Goal: Task Accomplishment & Management: Use online tool/utility

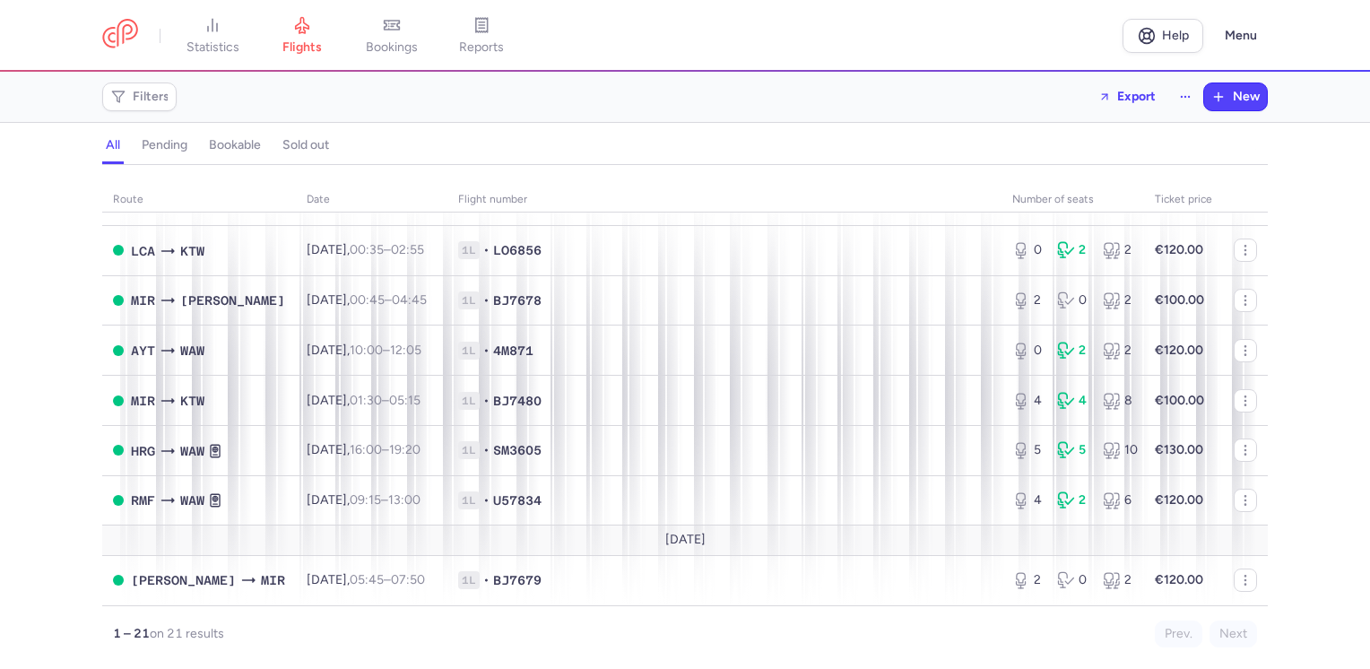
scroll to position [739, 0]
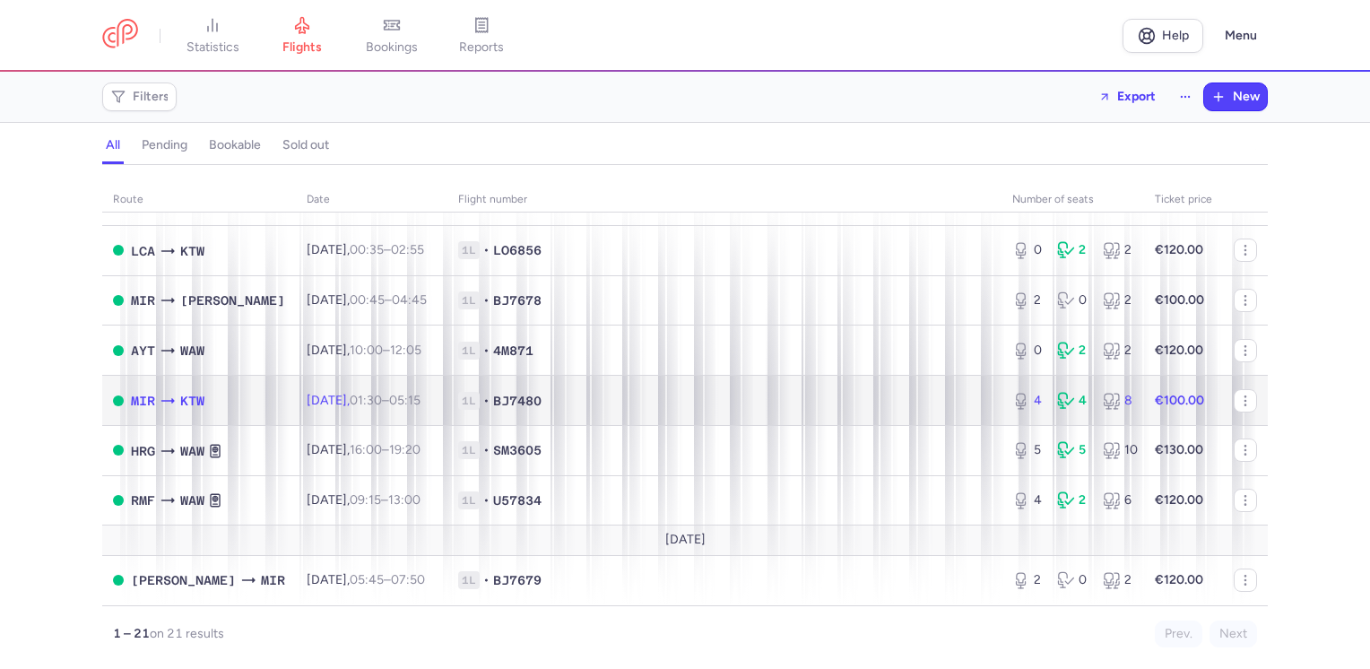
click at [1201, 393] on td "€100.00" at bounding box center [1183, 401] width 79 height 50
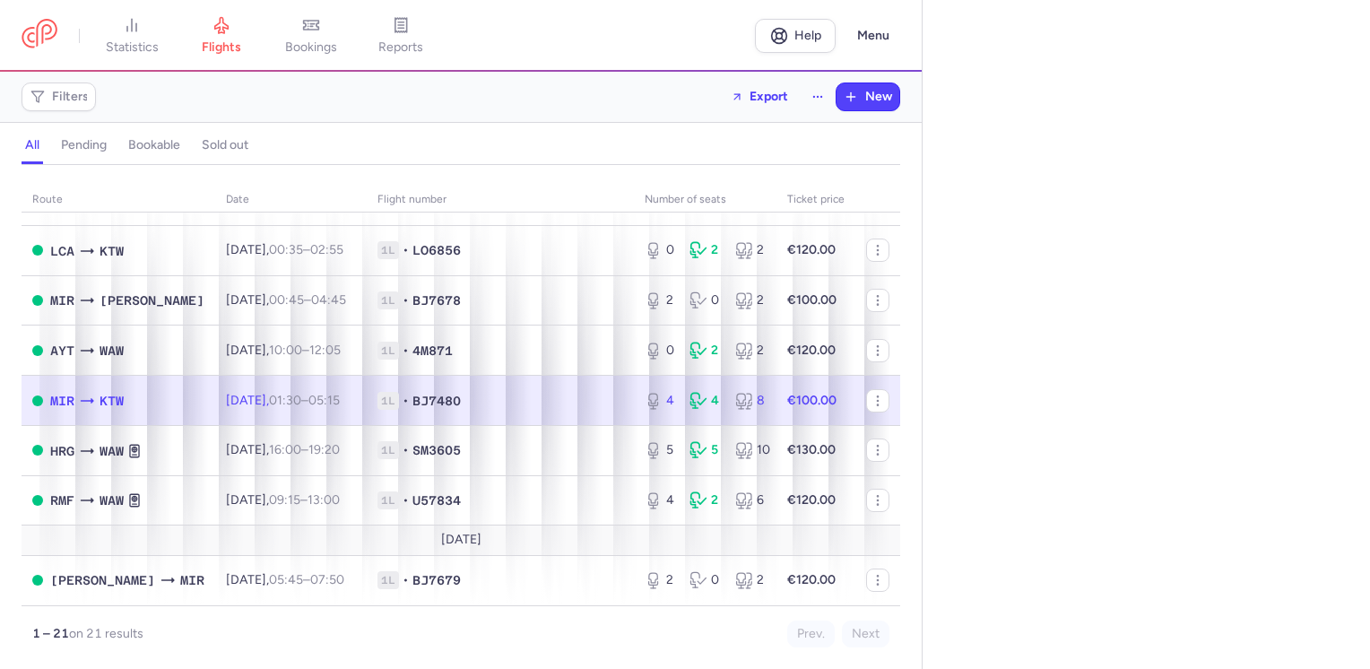
select select "days"
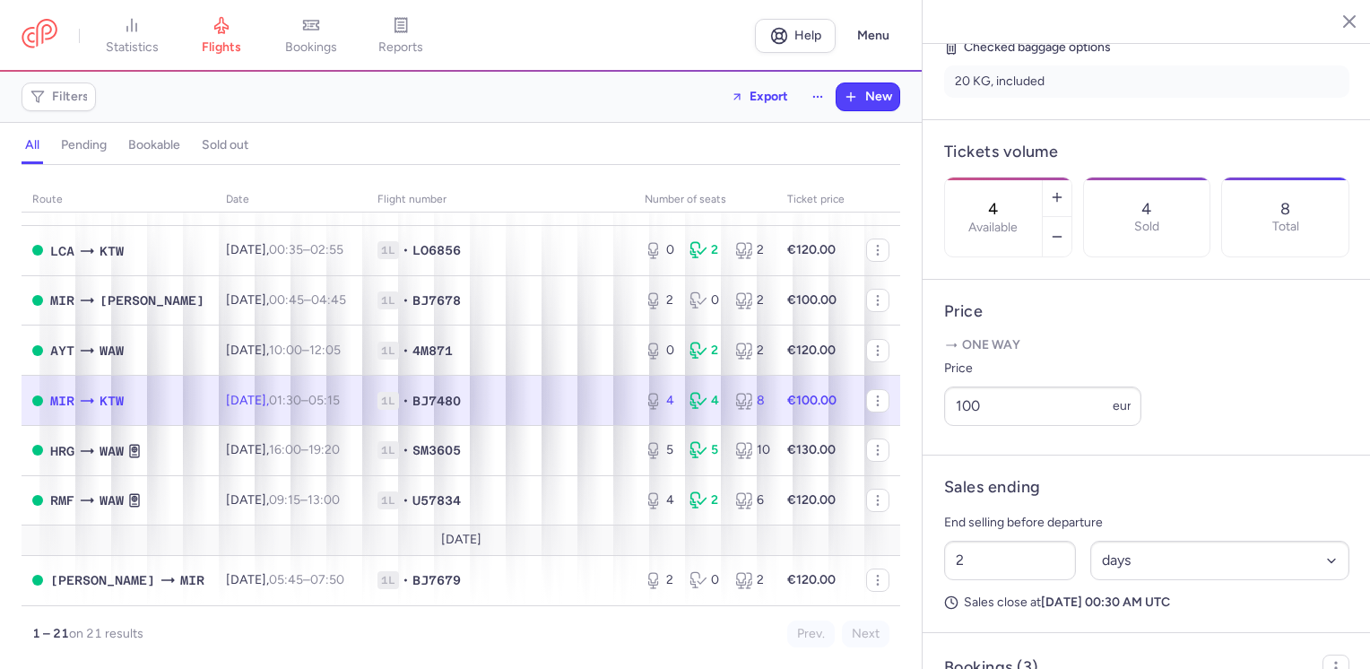
scroll to position [538, 0]
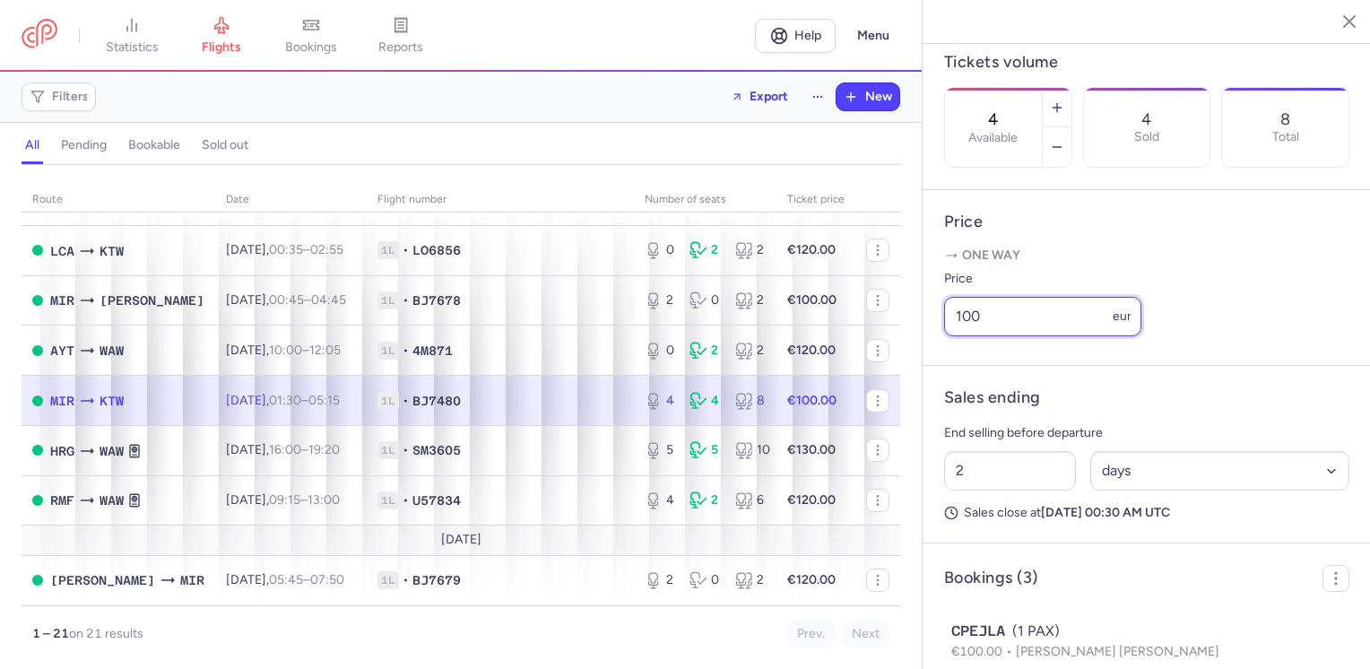
drag, startPoint x: 985, startPoint y: 361, endPoint x: 857, endPoint y: 379, distance: 128.7
click at [857, 379] on div "statistics flights bookings reports Help Menu Filters Export New all pending bo…" at bounding box center [685, 334] width 1370 height 669
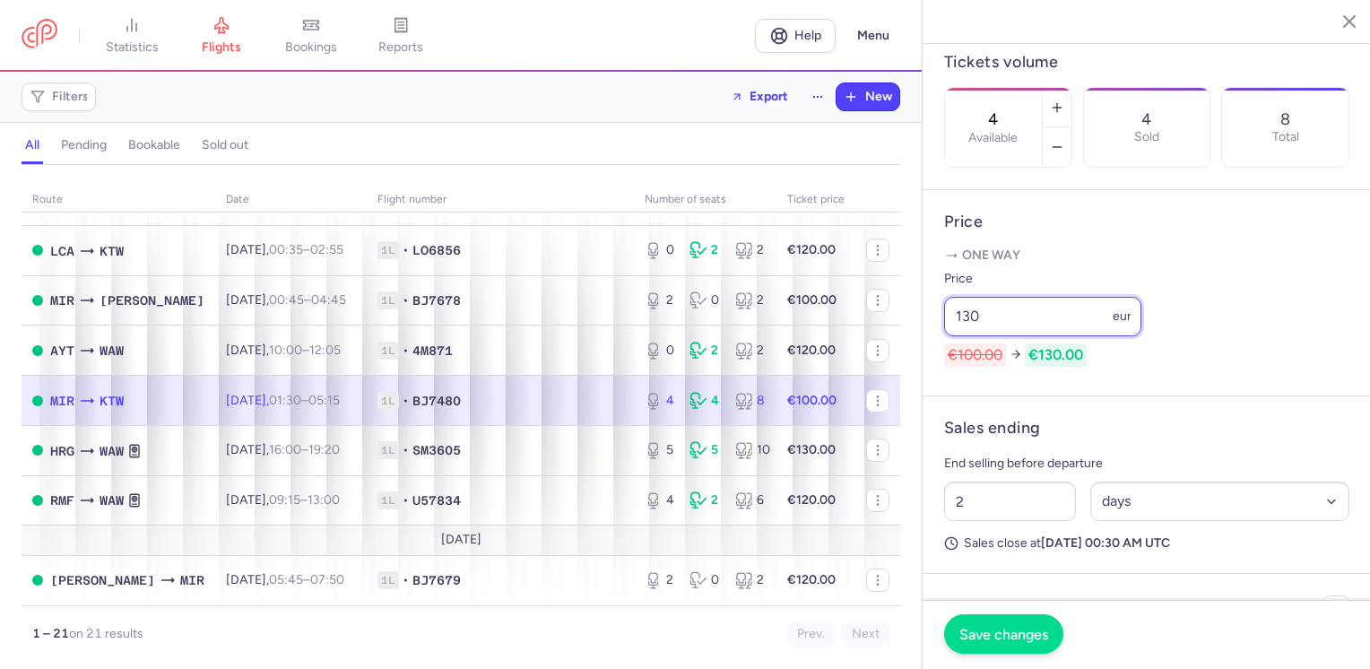
type input "130"
click at [1021, 631] on span "Save changes" at bounding box center [1004, 634] width 89 height 16
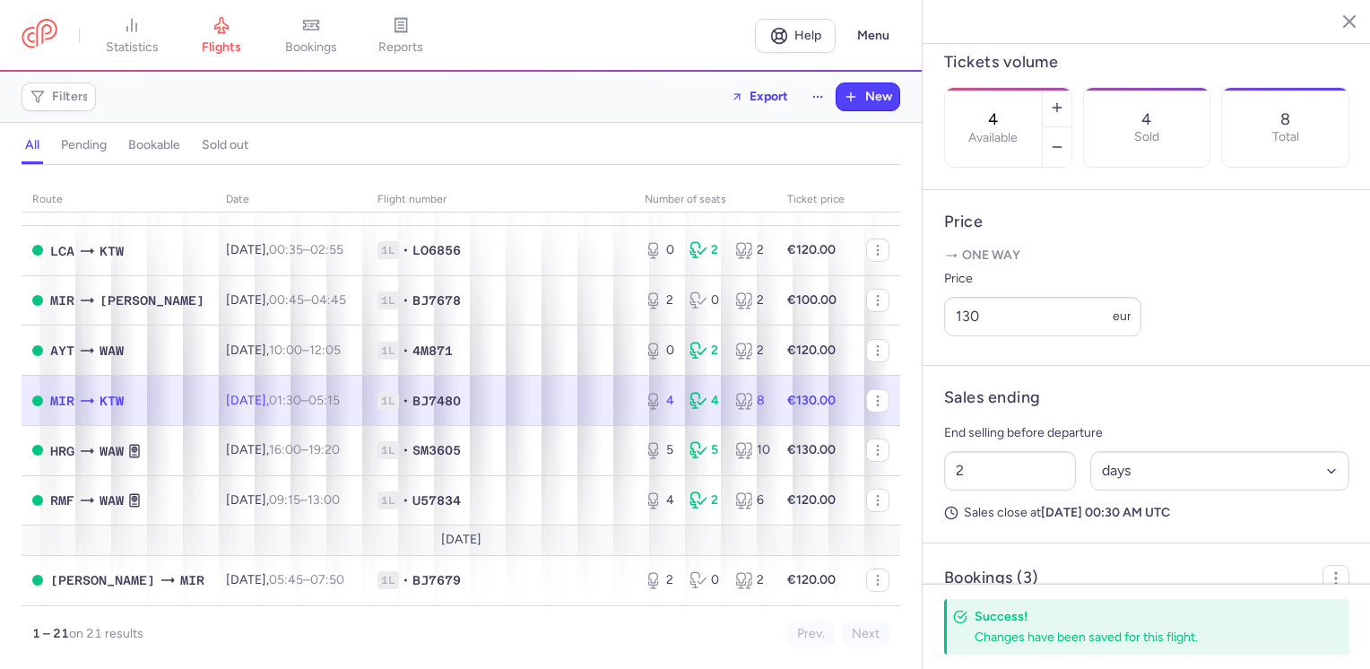
click at [1338, 23] on line "button" at bounding box center [1336, 20] width 9 height 9
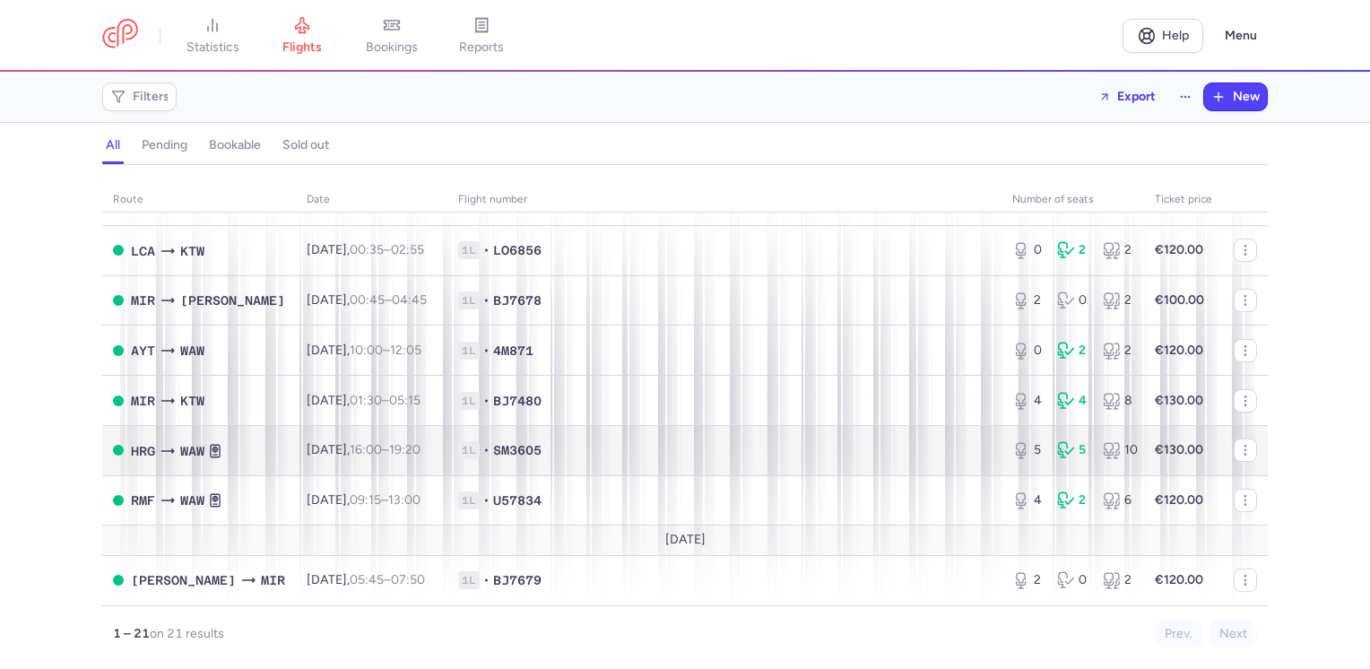
scroll to position [649, 0]
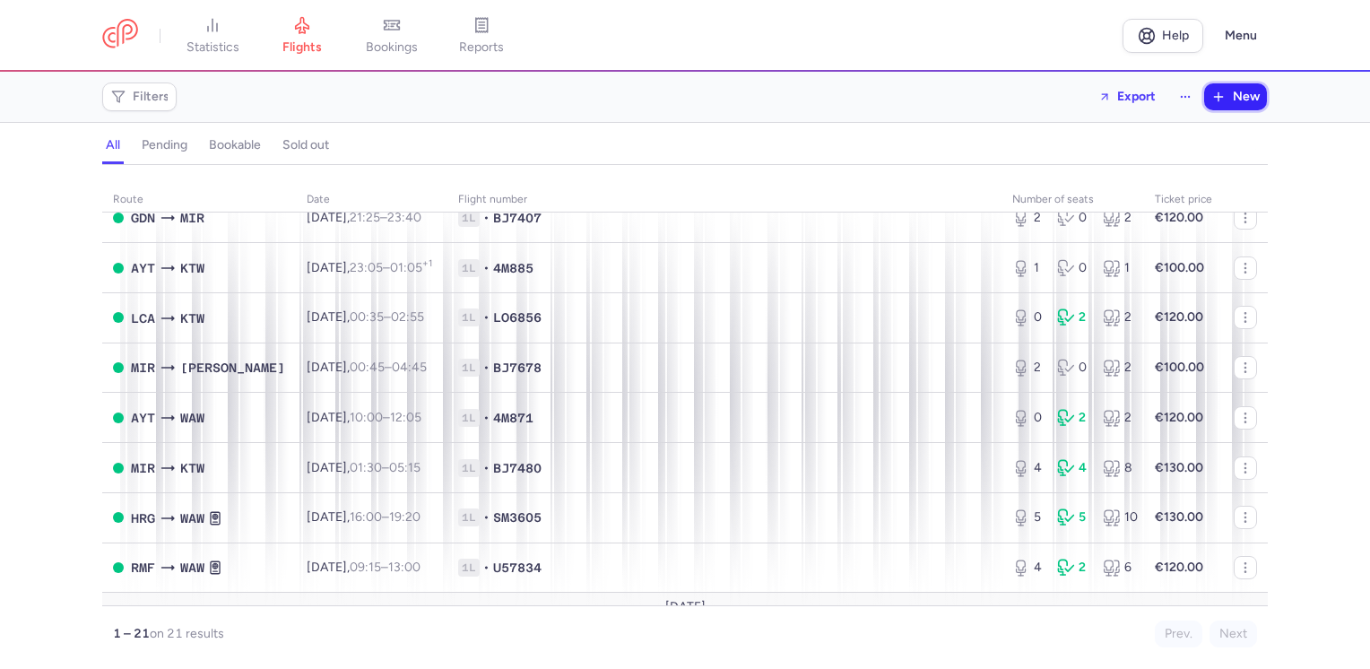
click at [1242, 99] on span "New" at bounding box center [1246, 97] width 27 height 14
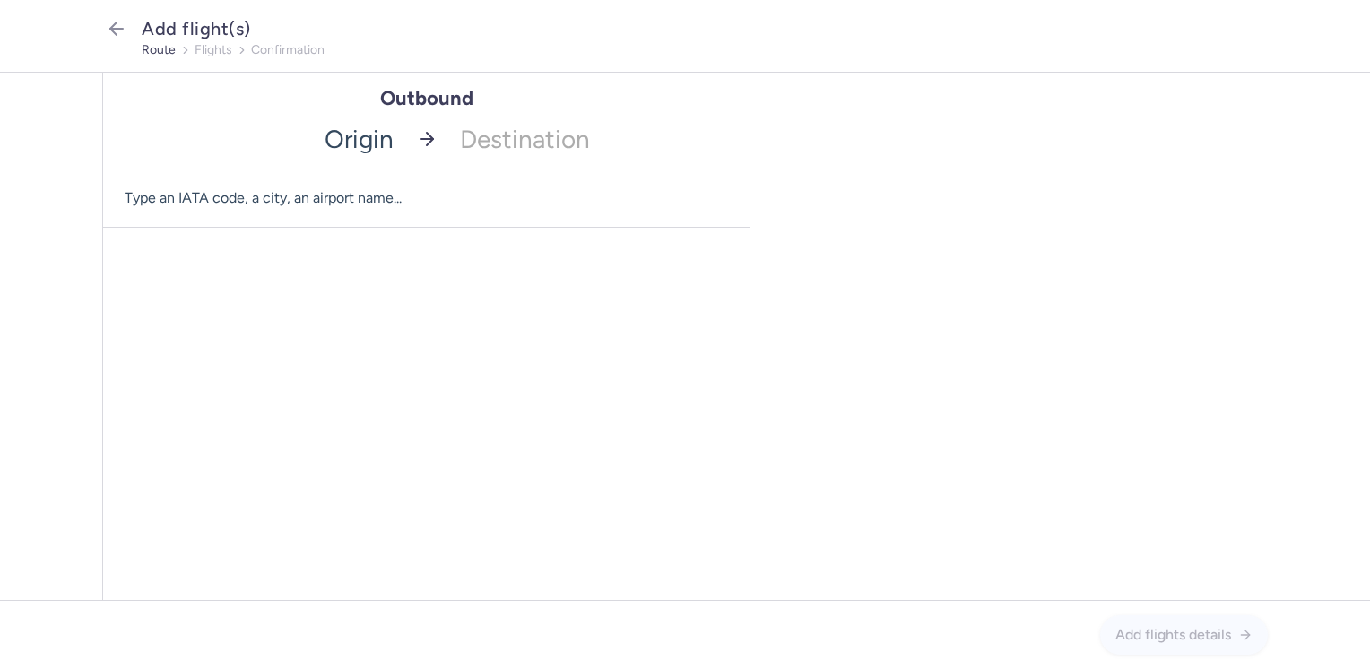
drag, startPoint x: 342, startPoint y: 142, endPoint x: 474, endPoint y: 202, distance: 144.9
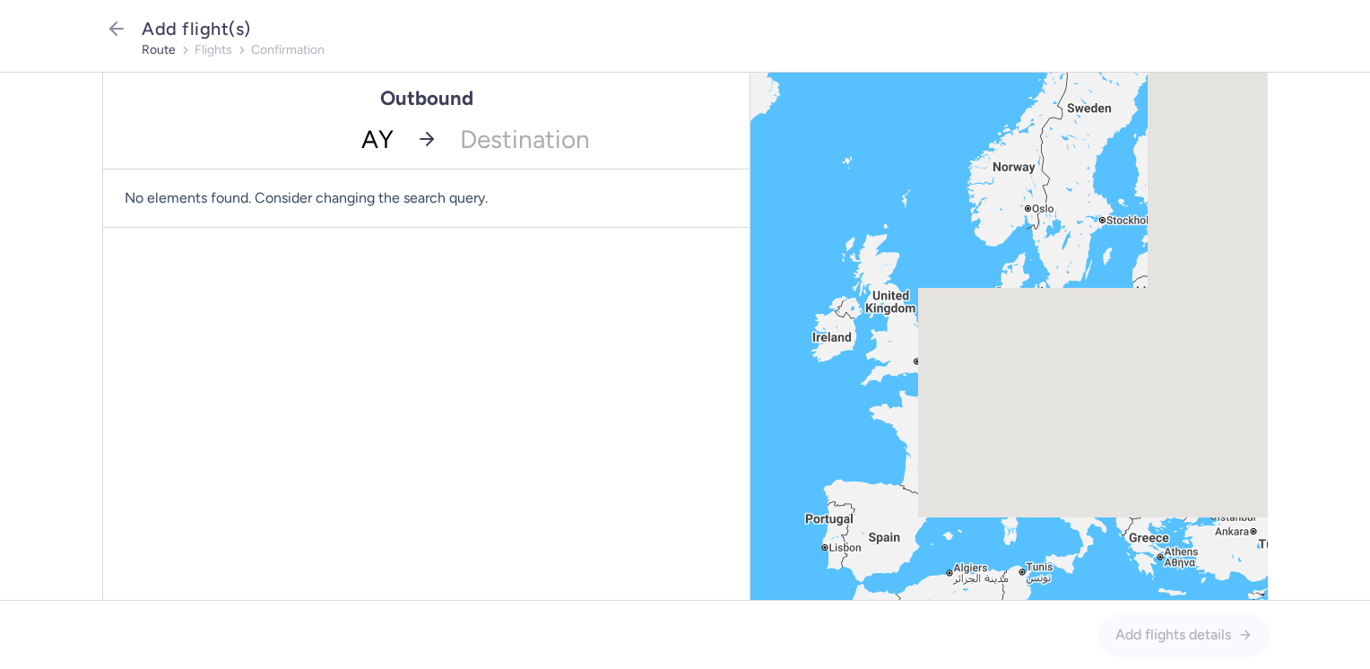
type input "AYT"
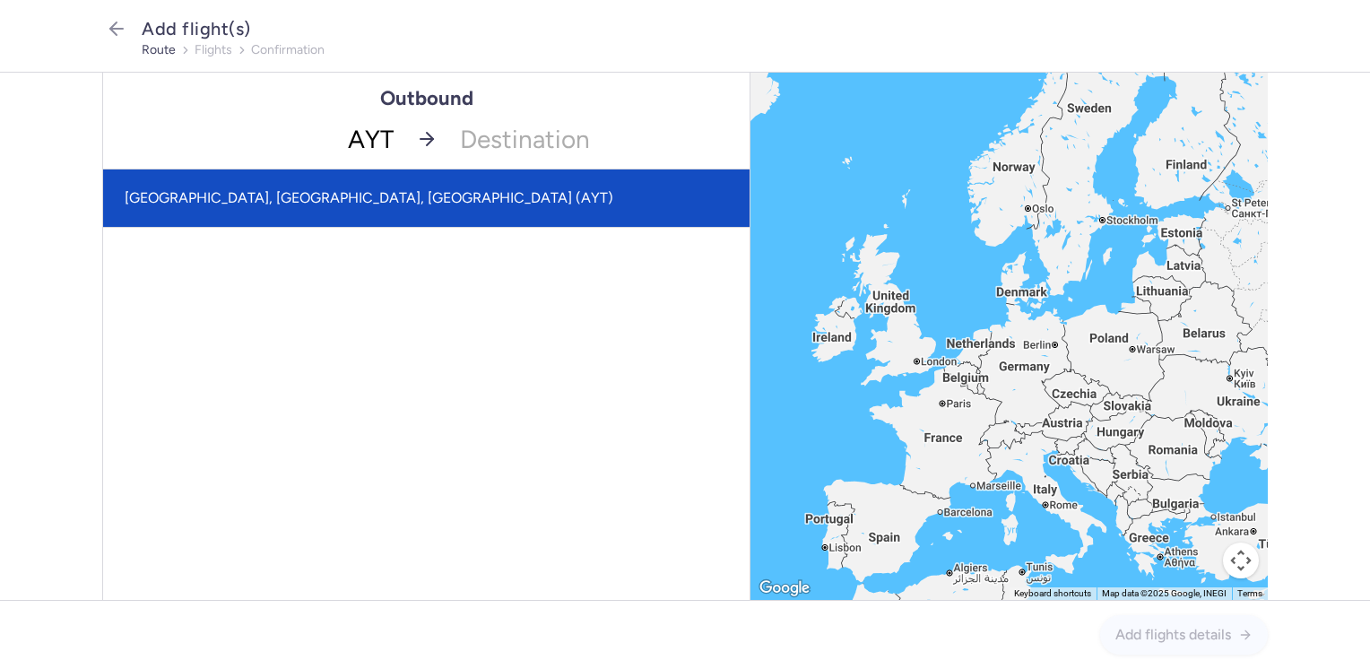
click at [344, 200] on span "[GEOGRAPHIC_DATA], [GEOGRAPHIC_DATA], [GEOGRAPHIC_DATA] (AYT)" at bounding box center [426, 197] width 647 height 57
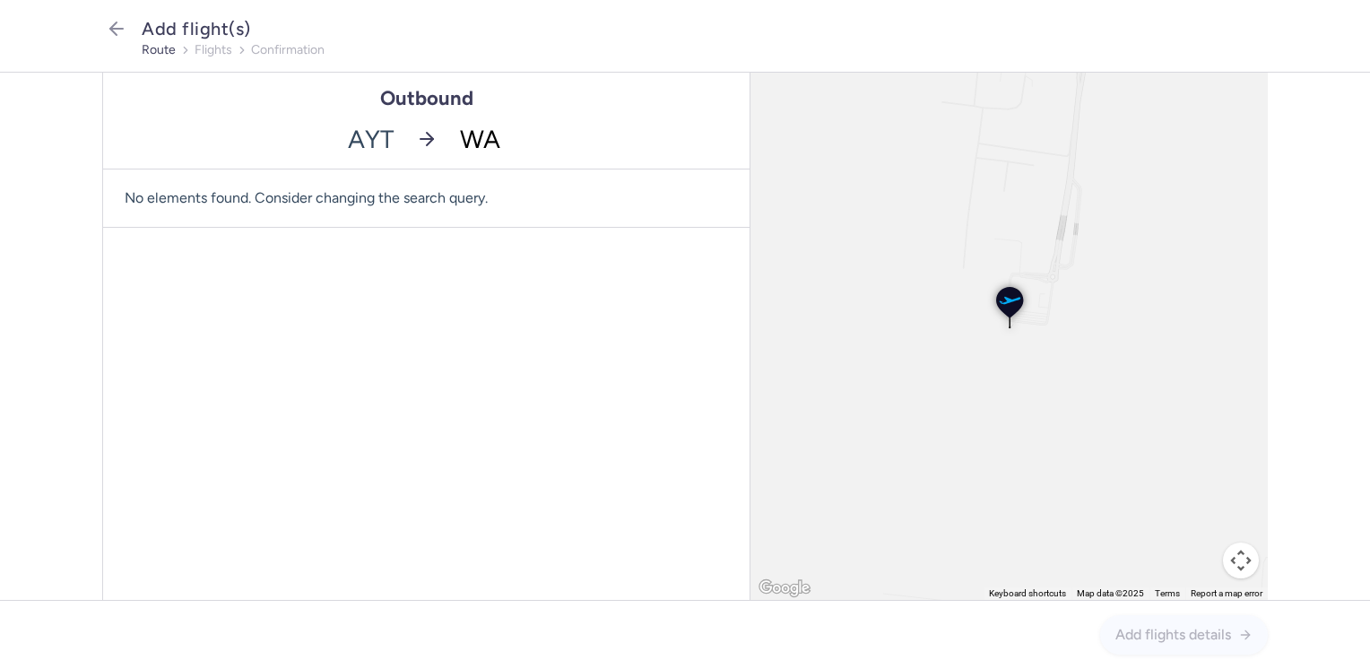
type input "WAW"
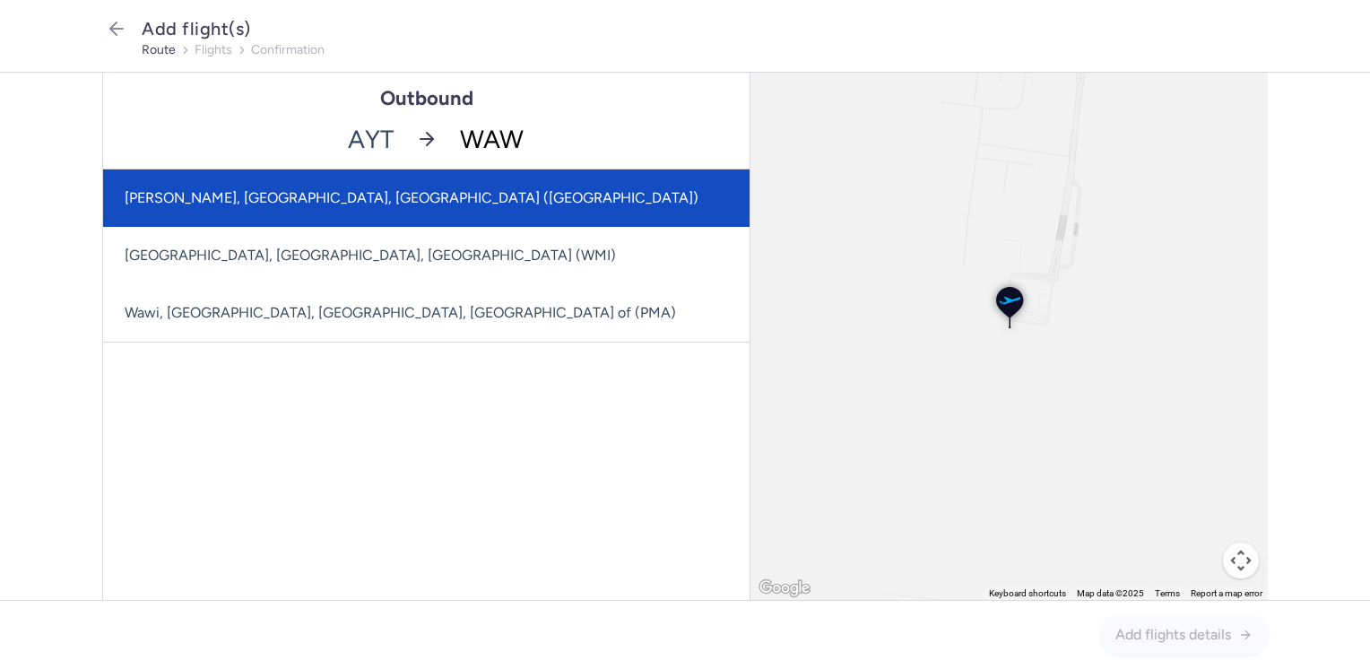
click at [358, 195] on span "[PERSON_NAME], [GEOGRAPHIC_DATA], [GEOGRAPHIC_DATA] ([GEOGRAPHIC_DATA])" at bounding box center [412, 197] width 574 height 17
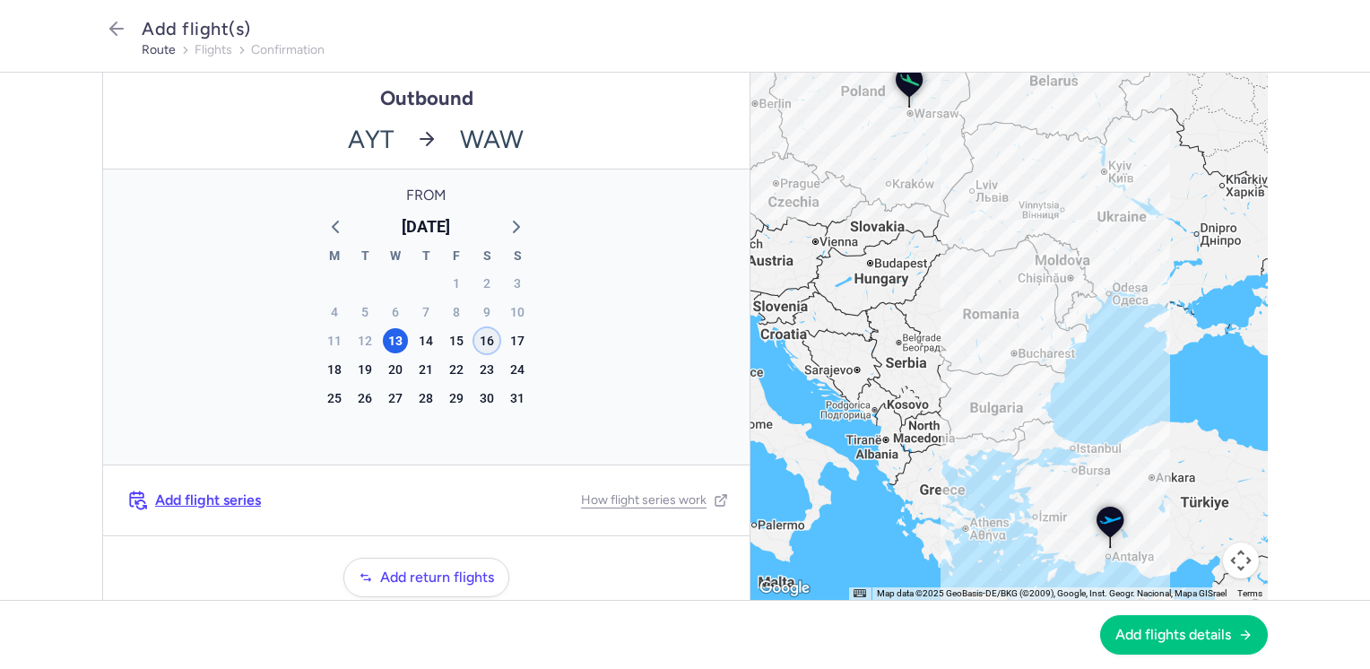
click at [479, 343] on div "16" at bounding box center [486, 340] width 25 height 25
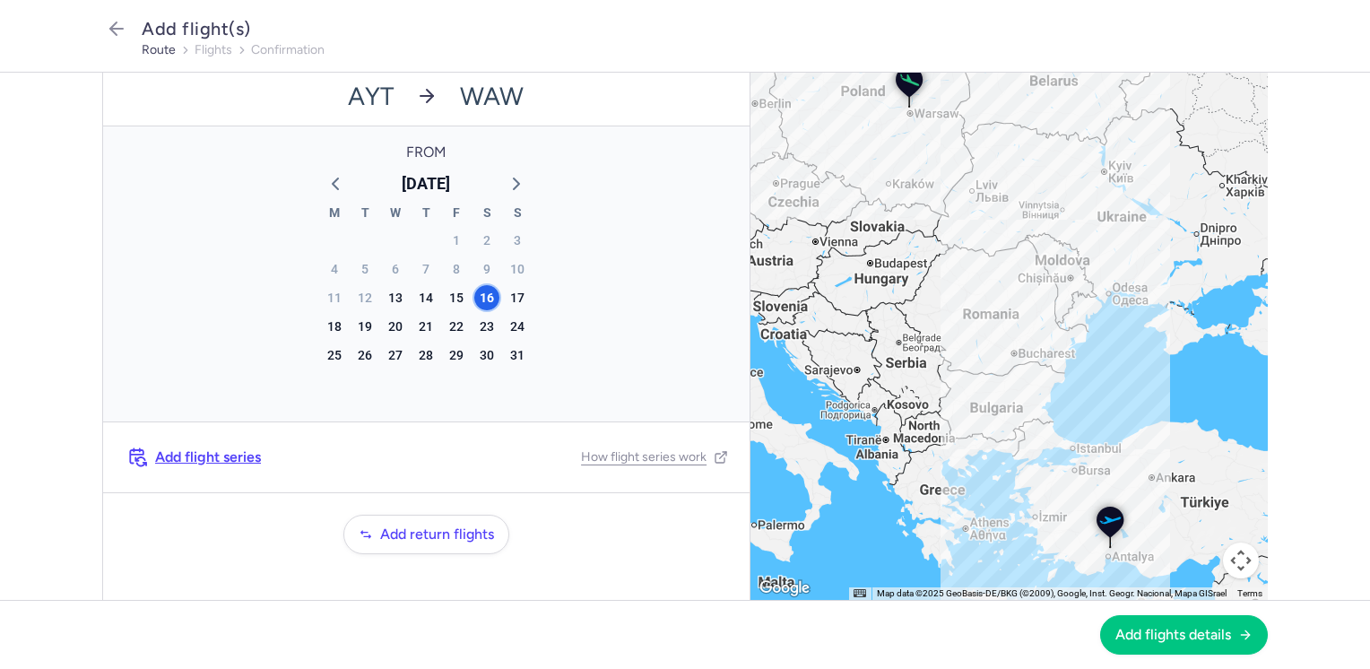
scroll to position [67, 0]
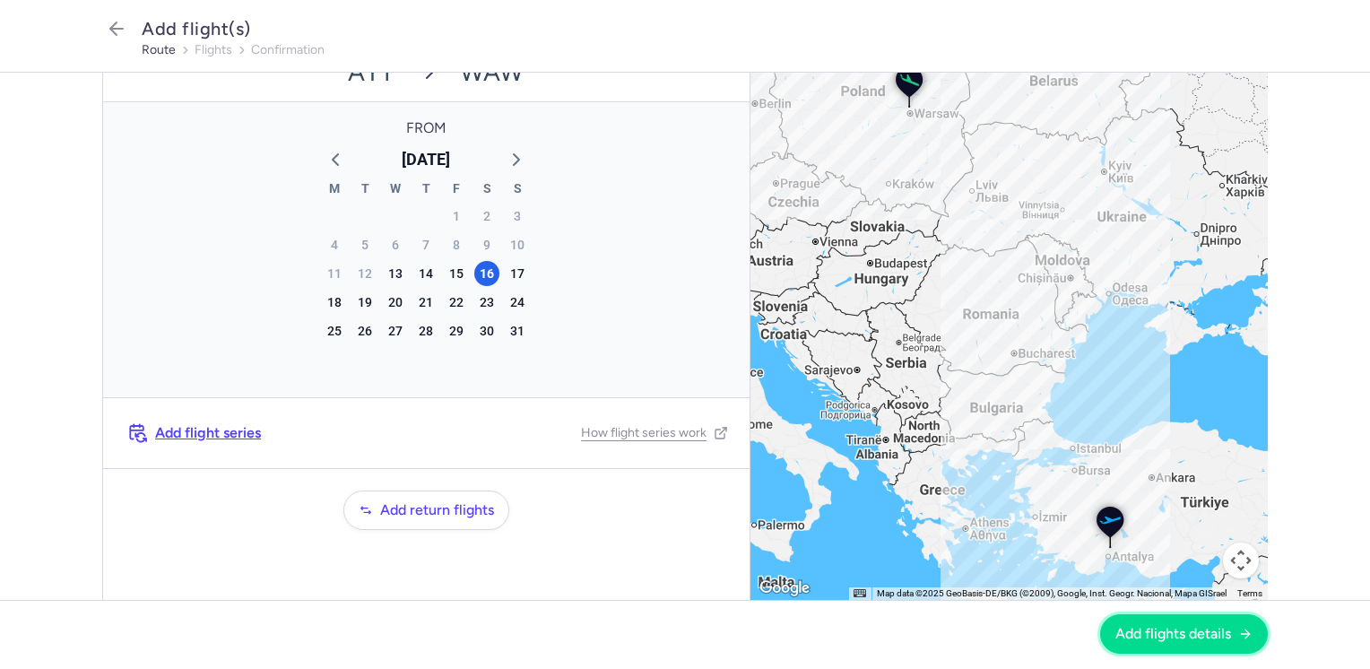
click at [1155, 640] on span "Add flights details" at bounding box center [1174, 634] width 116 height 16
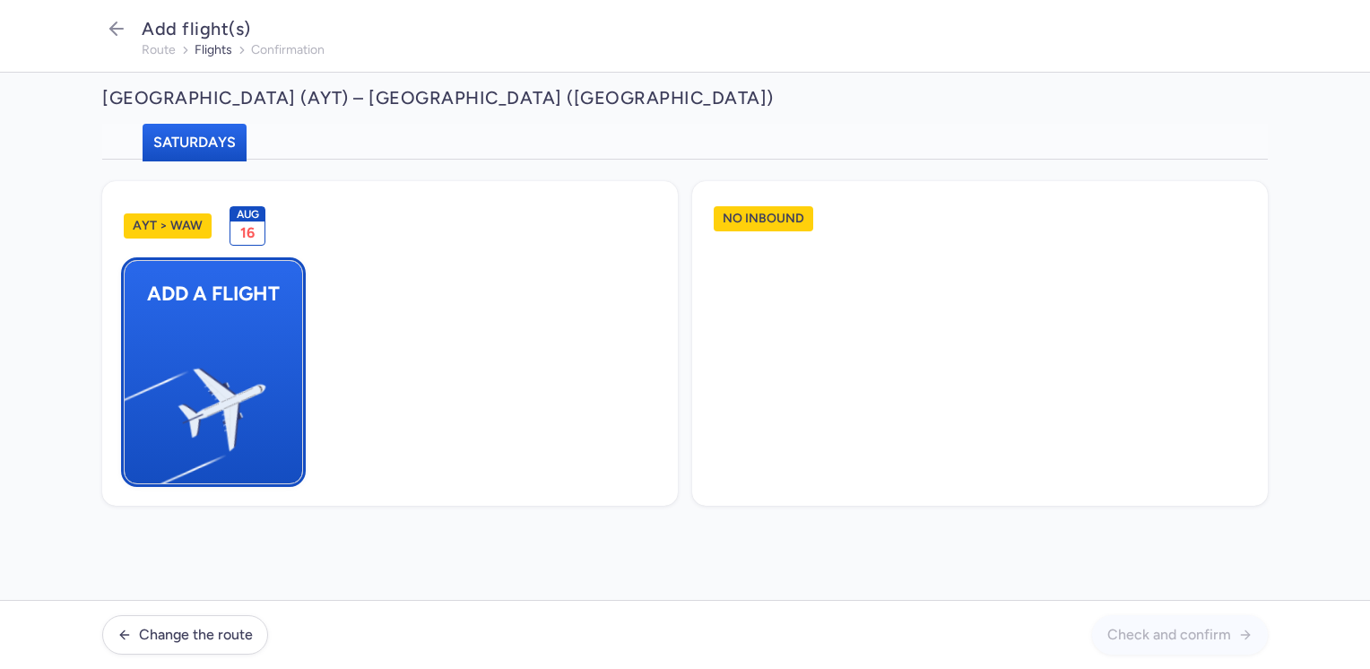
click at [194, 362] on img "button" at bounding box center [133, 402] width 303 height 278
select select "23"
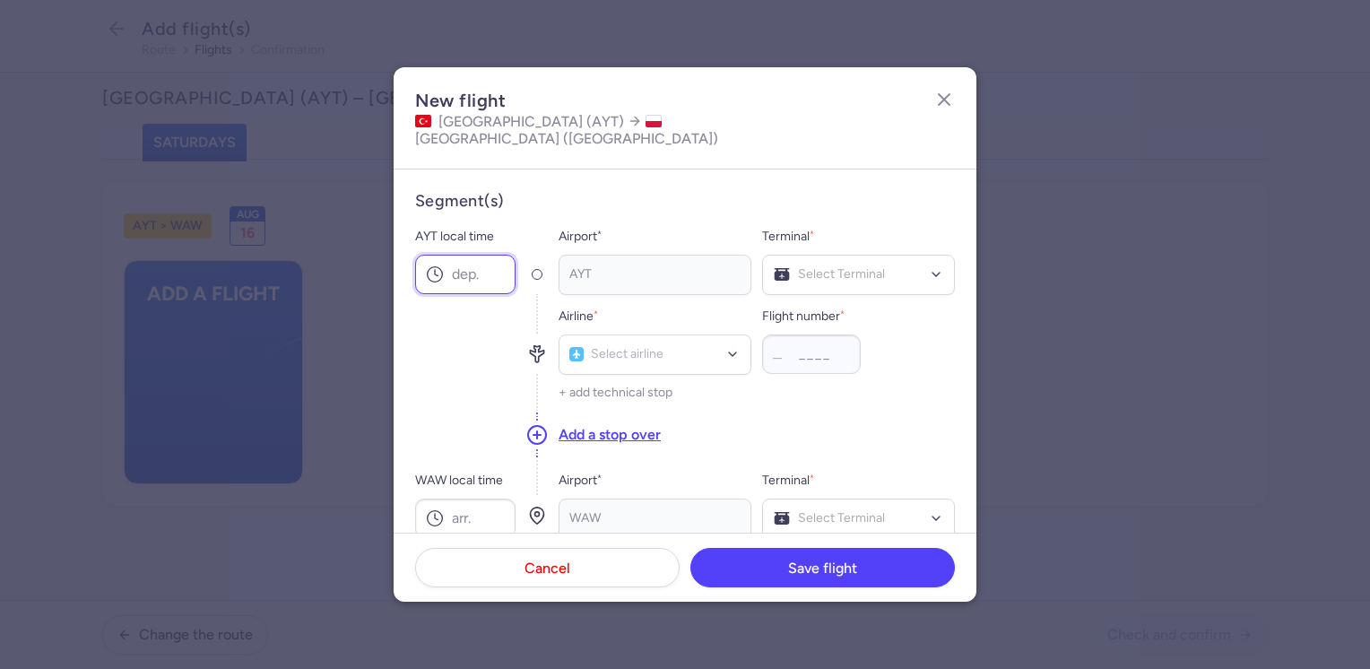
click at [469, 255] on input "AYT local time" at bounding box center [465, 274] width 100 height 39
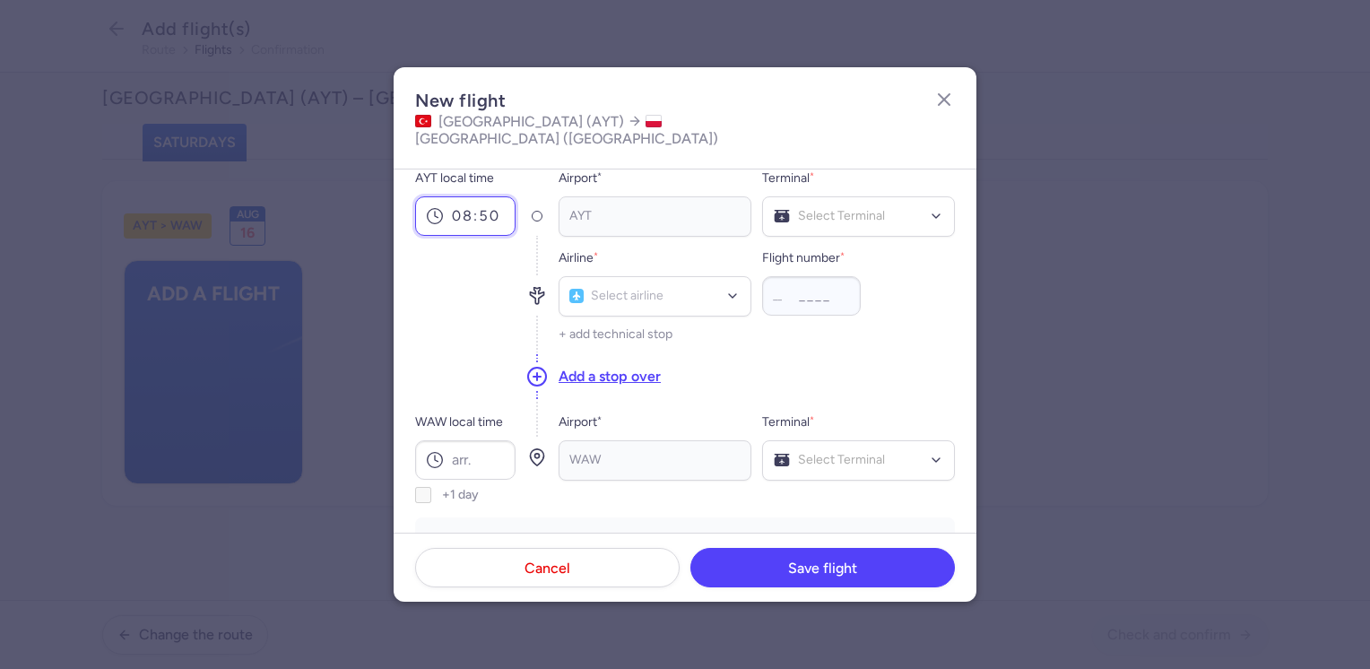
scroll to position [90, 0]
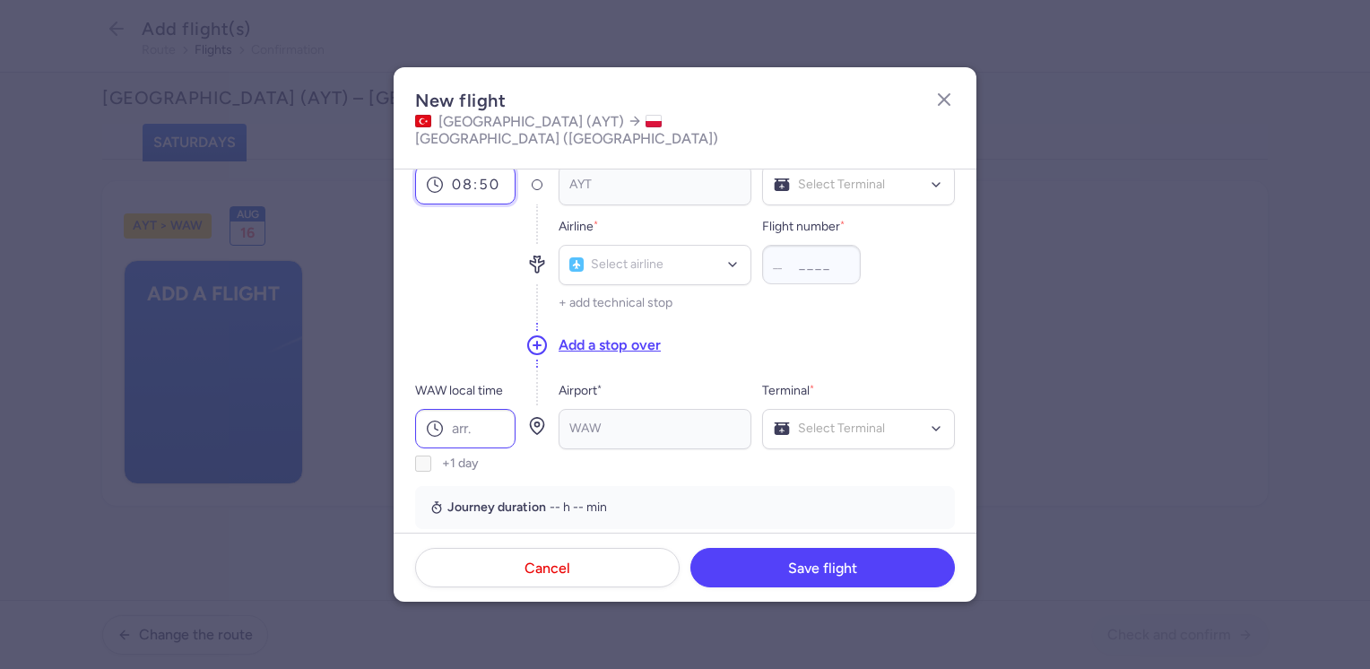
type input "08:50"
click at [482, 412] on input "WAW local time" at bounding box center [465, 428] width 100 height 39
type input "10:55"
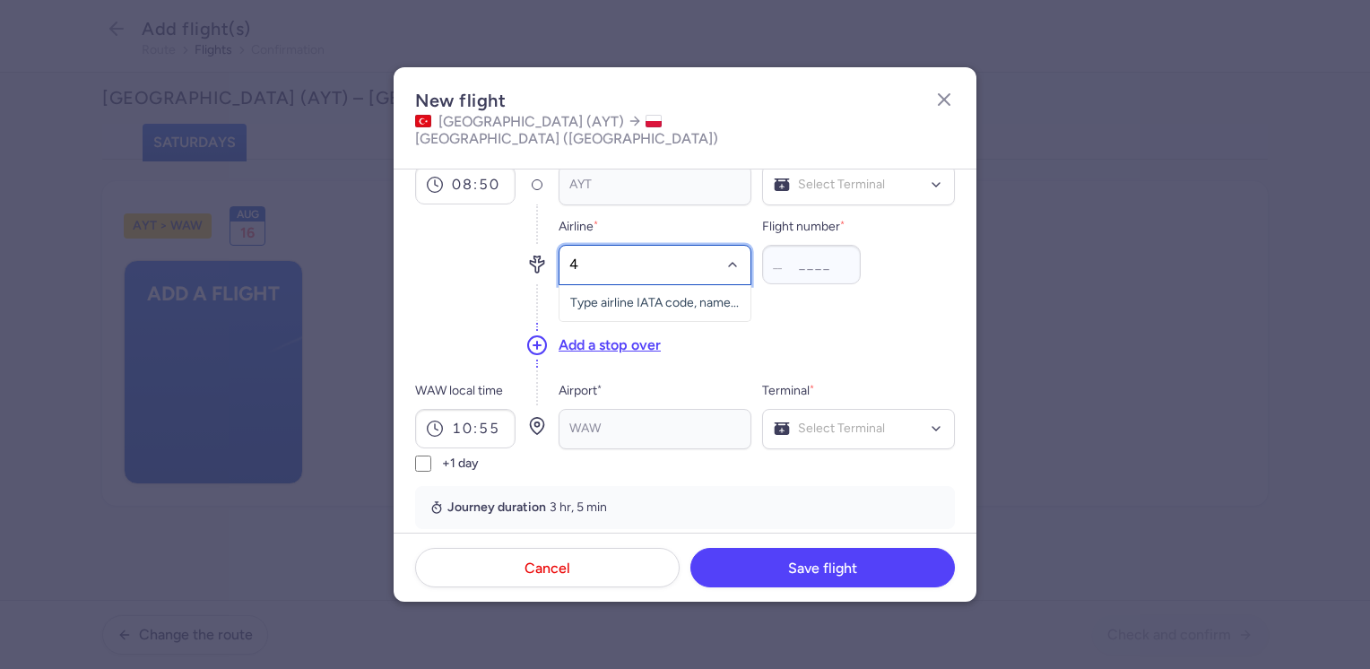
type input "4M"
click at [637, 298] on span "Mavi Gok Airlines" at bounding box center [643, 305] width 96 height 14
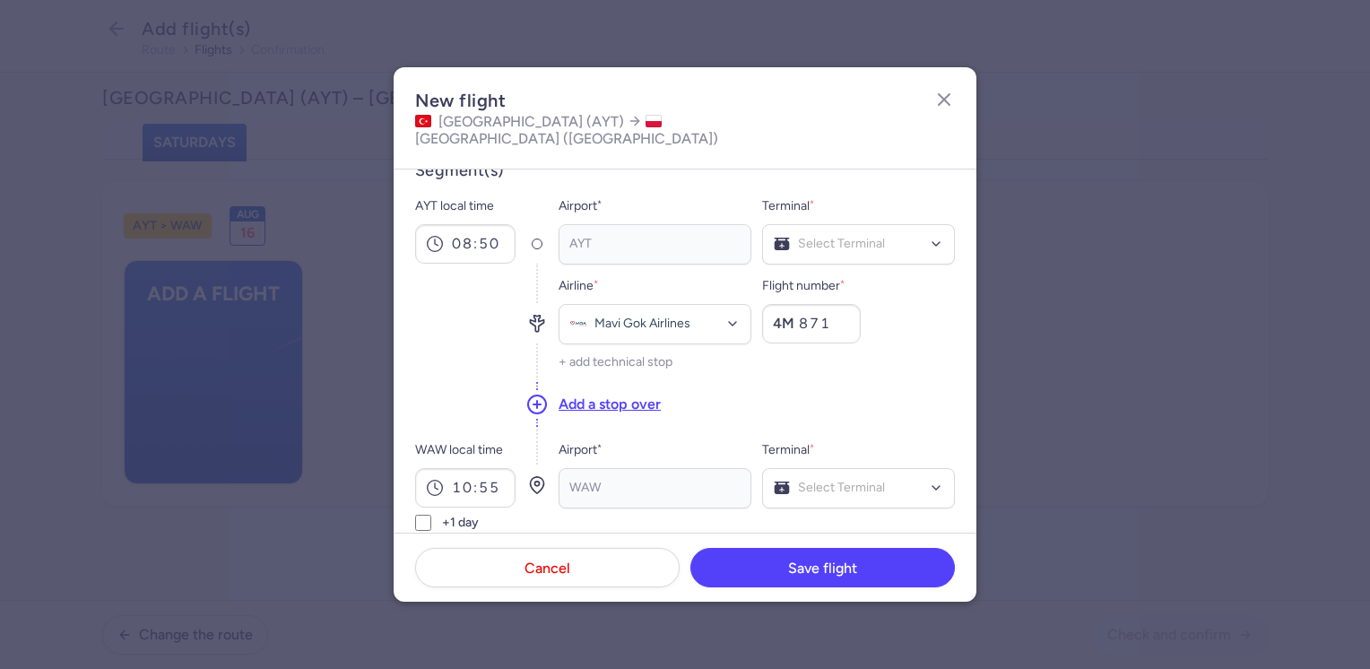
scroll to position [0, 0]
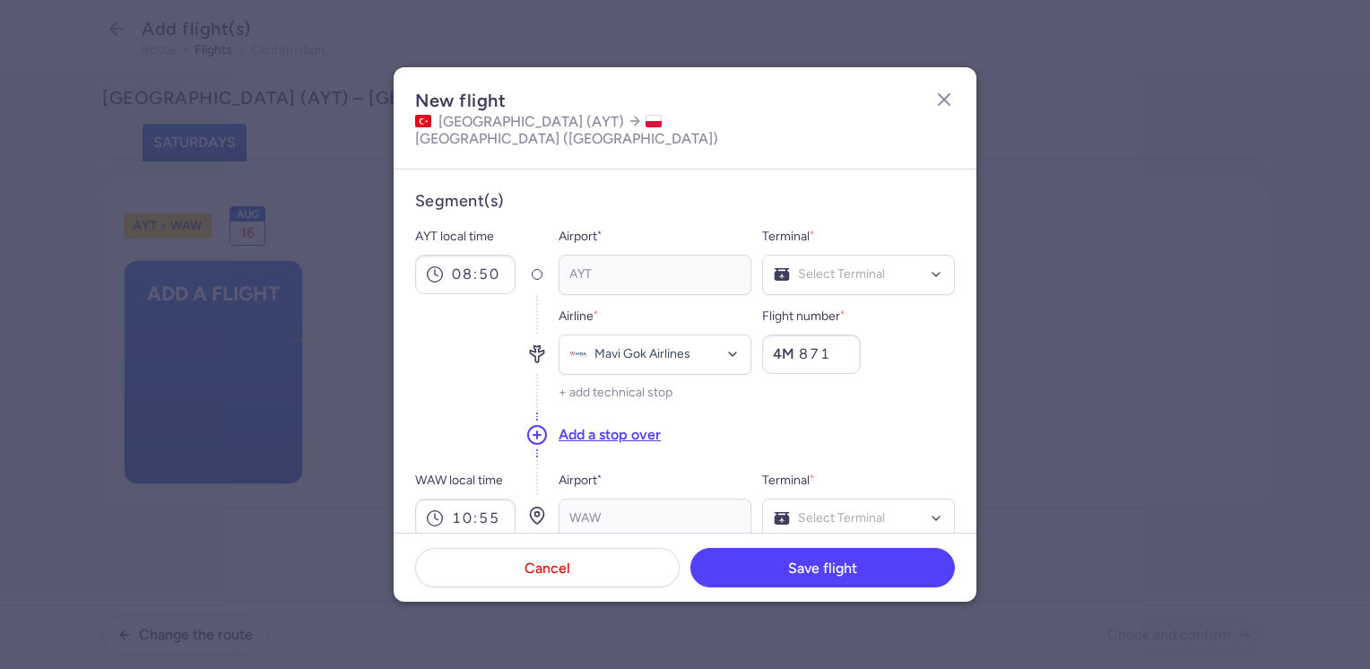
type input "871"
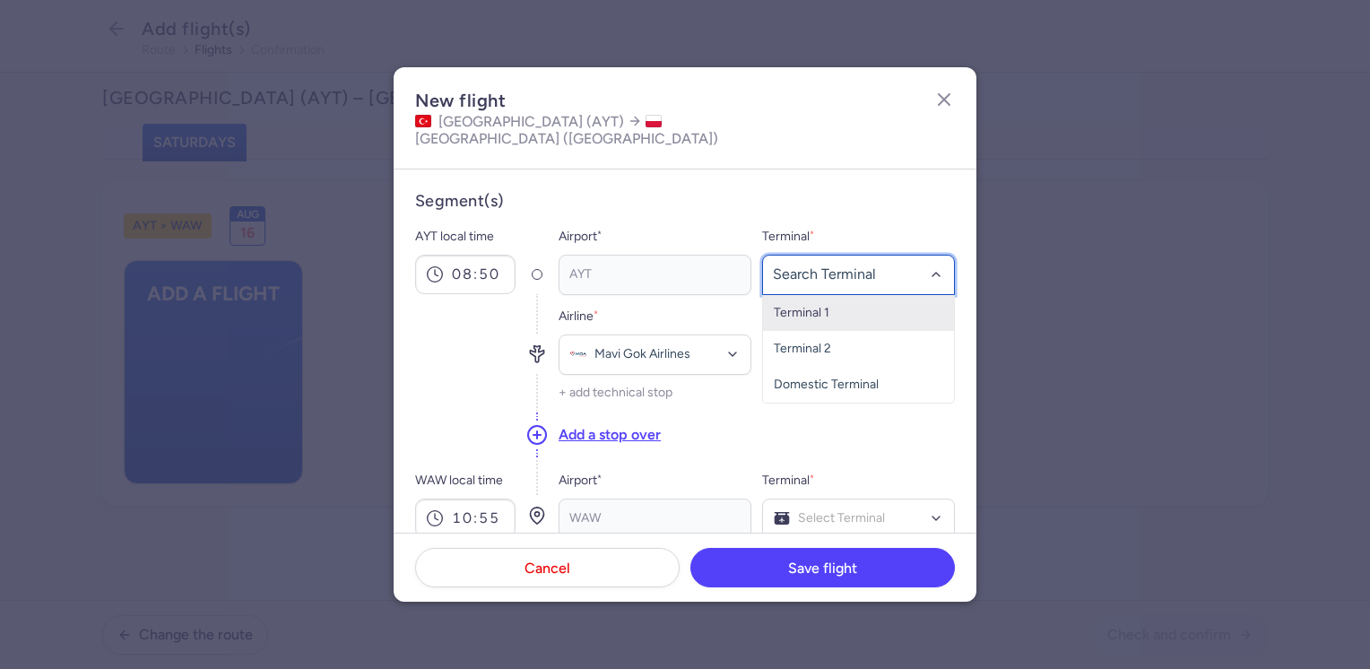
click at [825, 297] on span "Terminal 1" at bounding box center [858, 313] width 191 height 36
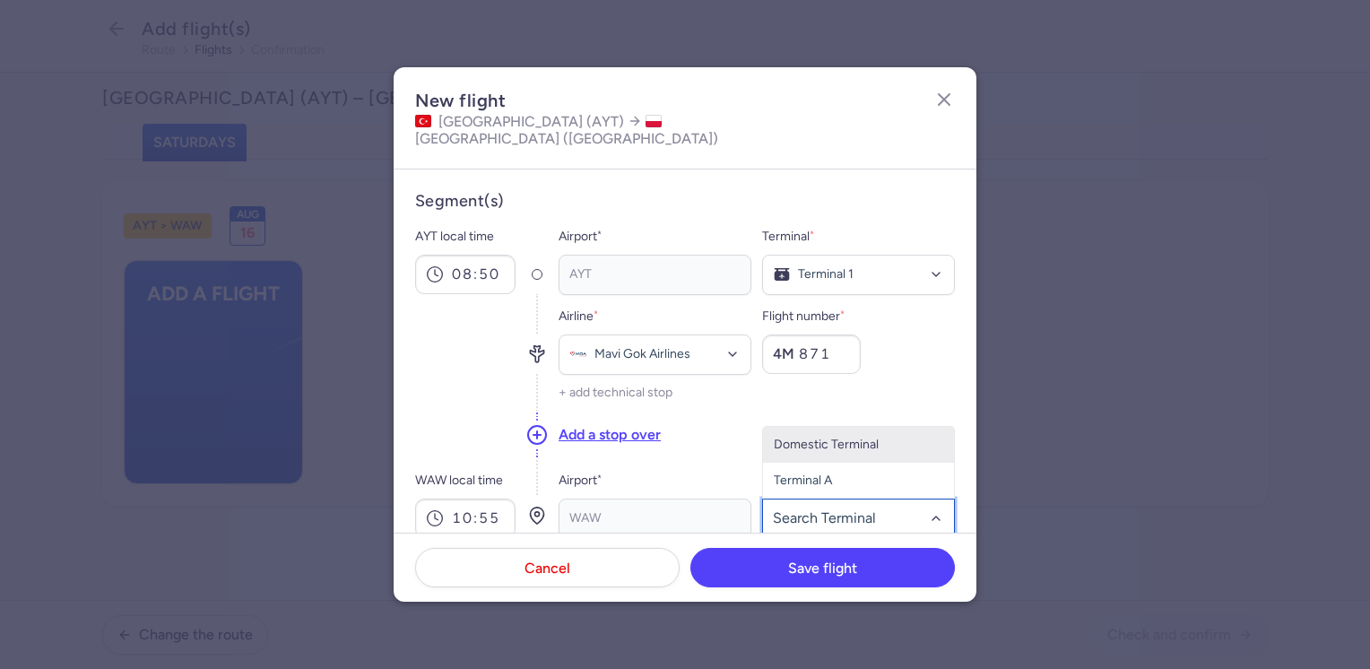
click at [829, 499] on div at bounding box center [858, 519] width 193 height 40
click at [815, 463] on span "Terminal A" at bounding box center [858, 481] width 191 height 36
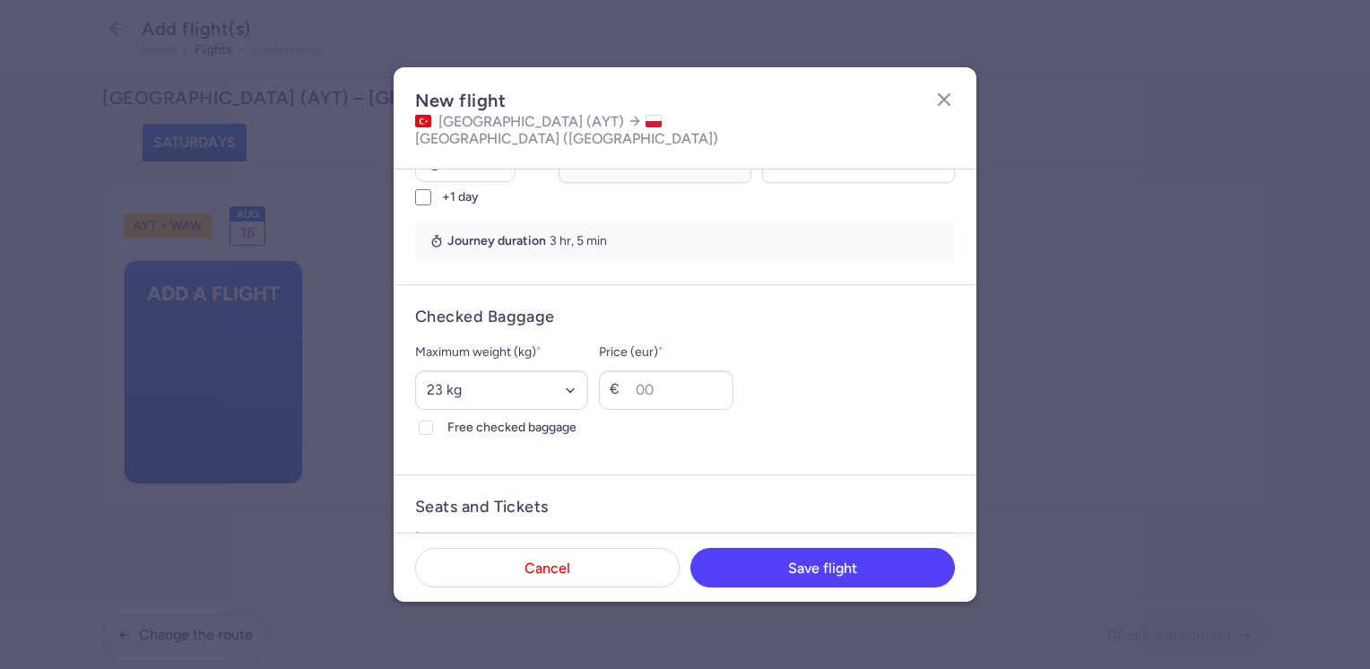
scroll to position [448, 0]
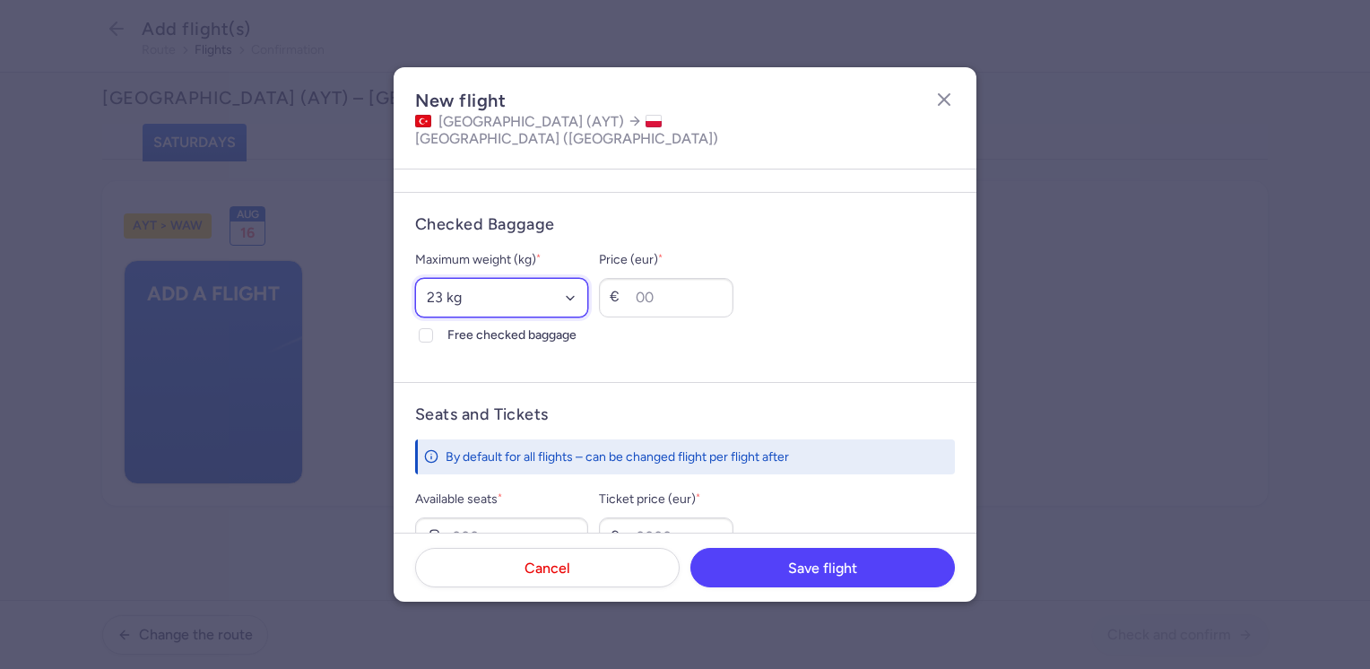
click at [497, 282] on select "Select an option 15 kg 16 kg 17 kg 18 kg 19 kg 20 kg 21 kg 22 kg 23 kg 24 kg 25…" at bounding box center [501, 297] width 173 height 39
select select "20"
click at [415, 278] on select "Select an option 15 kg 16 kg 17 kg 18 kg 19 kg 20 kg 21 kg 22 kg 23 kg 24 kg 25…" at bounding box center [501, 297] width 173 height 39
click at [494, 325] on span "Free checked baggage" at bounding box center [517, 336] width 141 height 22
click at [433, 328] on input "Free checked baggage" at bounding box center [426, 335] width 14 height 14
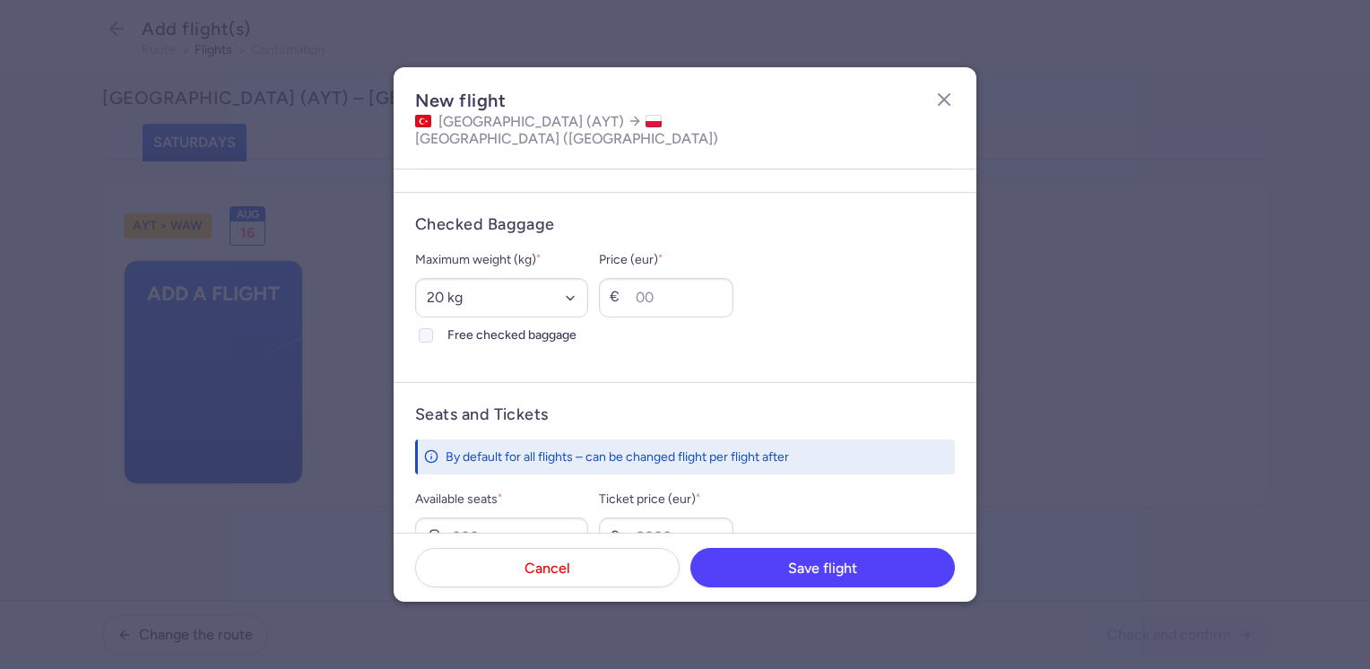
checkbox input "true"
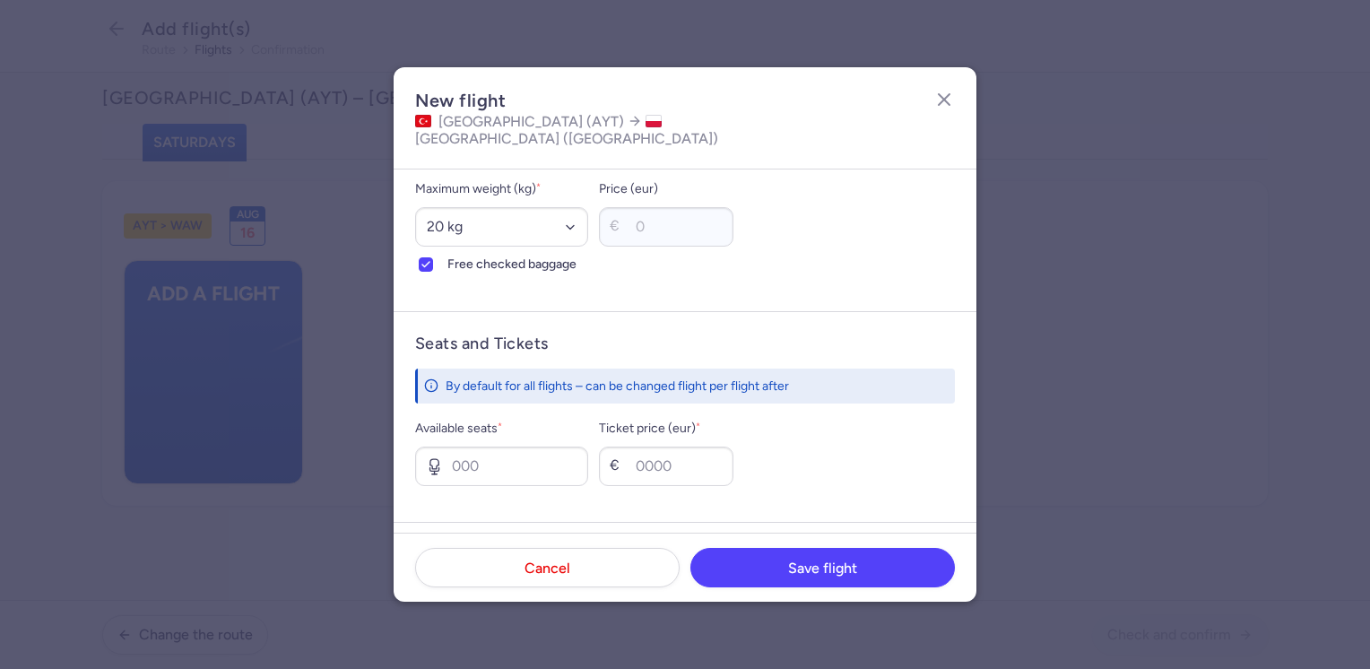
scroll to position [628, 0]
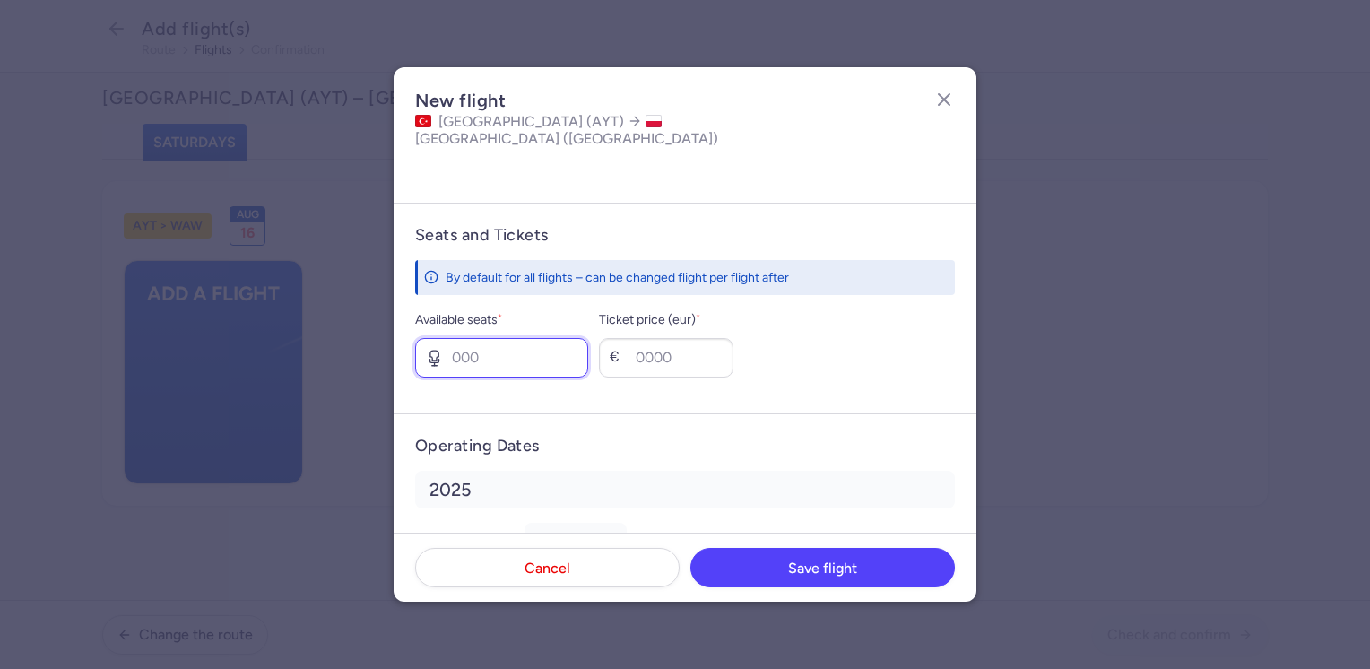
click at [513, 350] on input "Available seats *" at bounding box center [501, 357] width 173 height 39
type input "1"
click at [685, 343] on input "Ticket price (eur) *" at bounding box center [666, 357] width 135 height 39
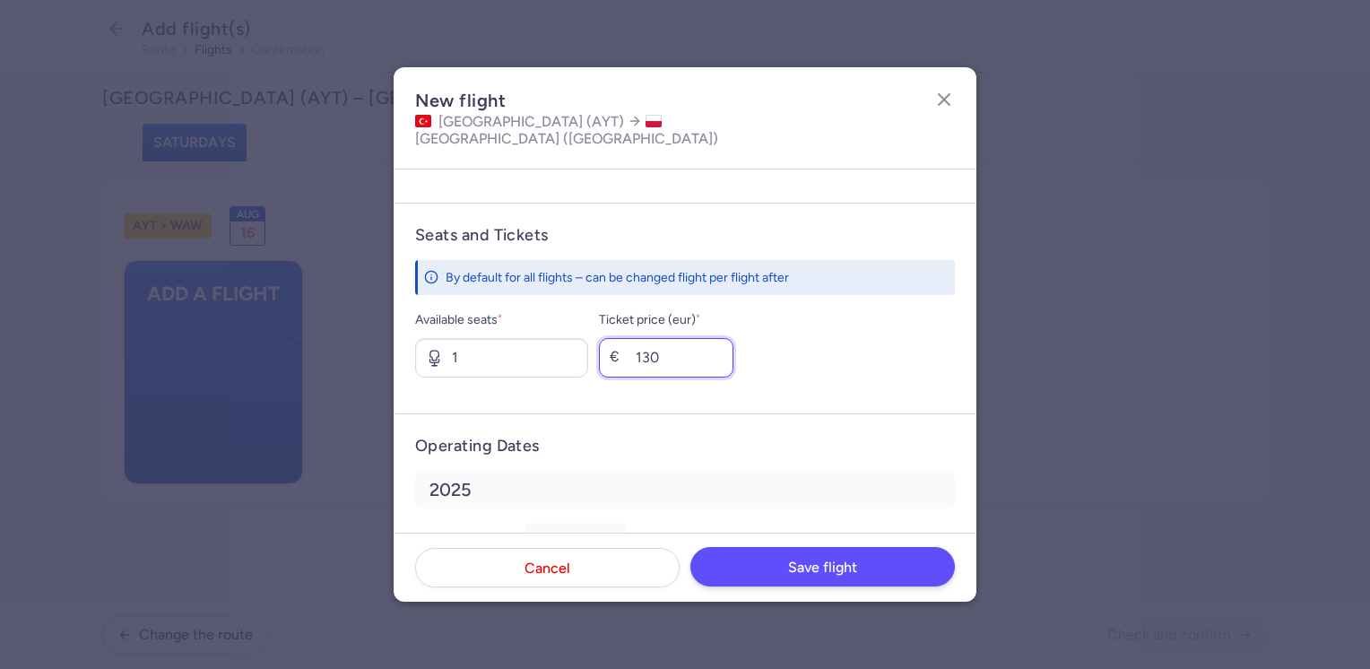
type input "130"
click at [821, 569] on span "Save flight" at bounding box center [822, 568] width 69 height 16
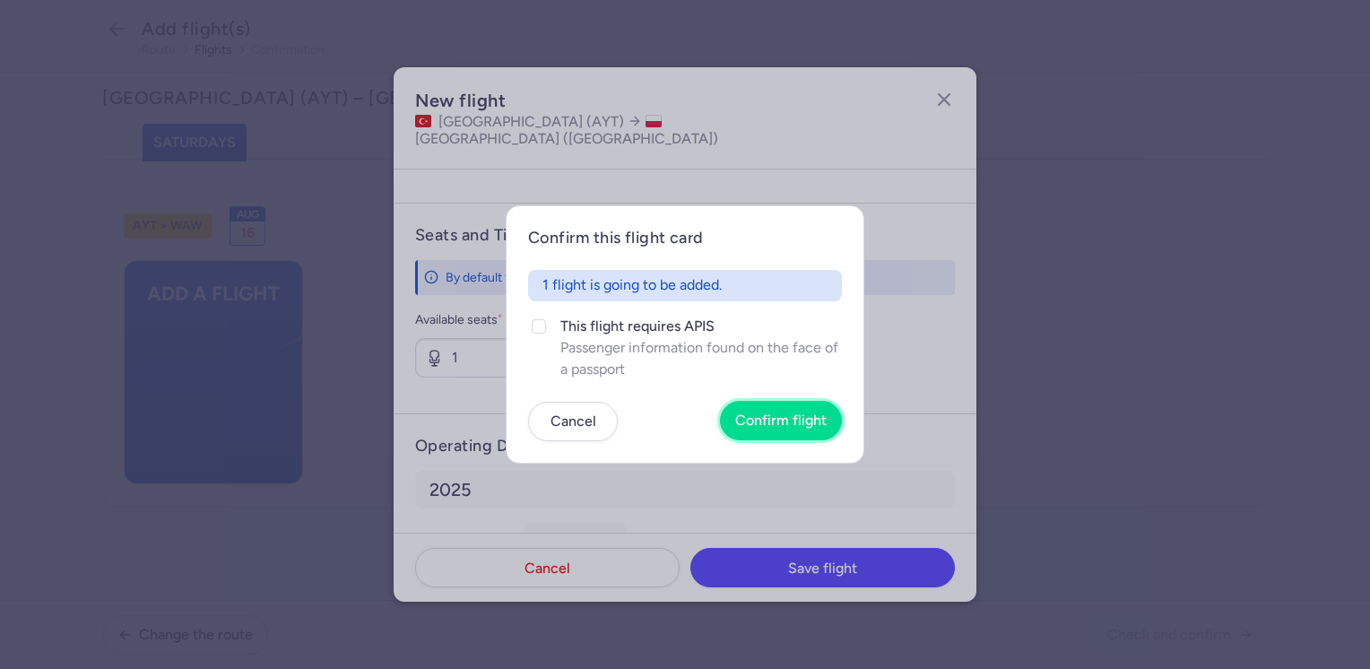
click at [782, 422] on span "Confirm flight" at bounding box center [780, 421] width 91 height 16
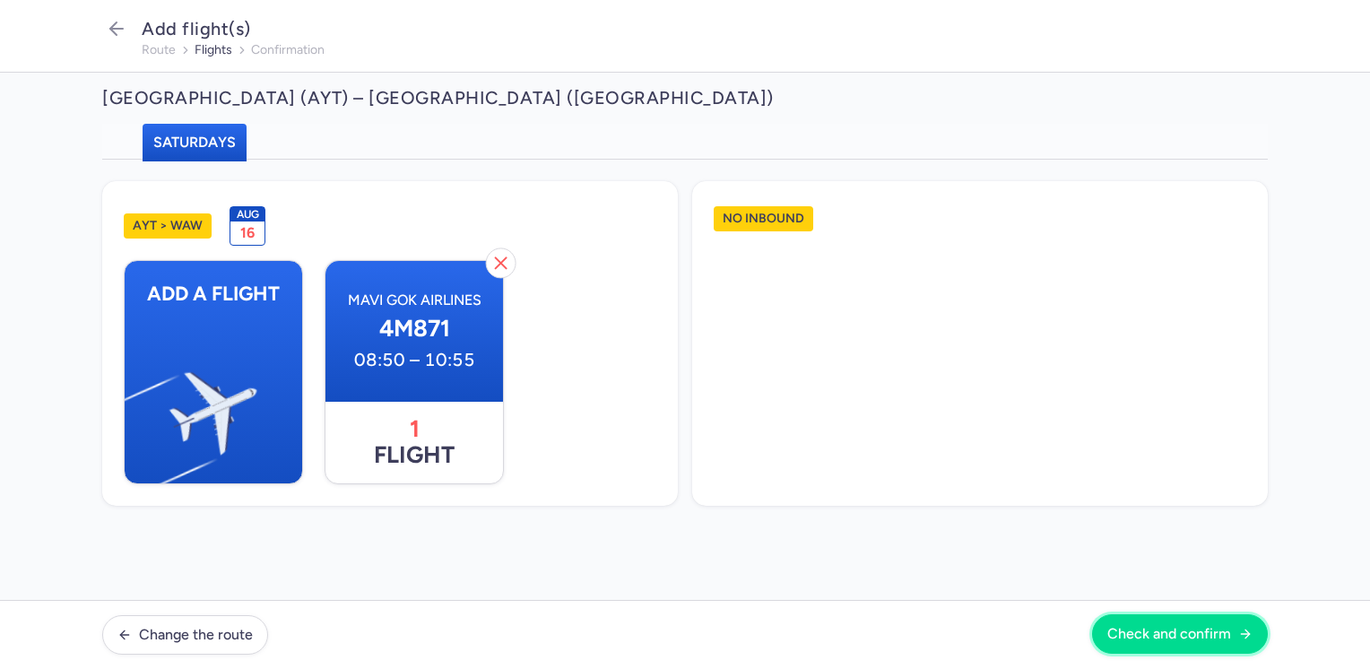
click at [1169, 628] on span "Check and confirm" at bounding box center [1170, 634] width 124 height 16
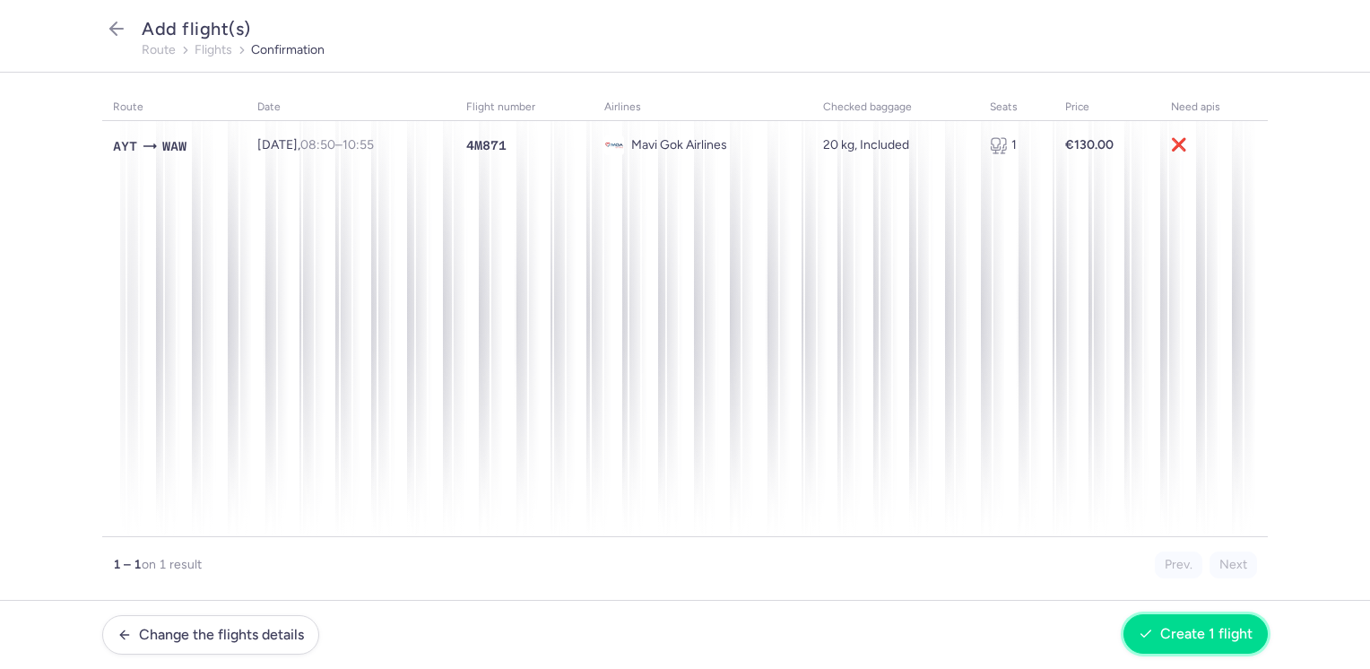
click at [1188, 632] on span "Create 1 flight" at bounding box center [1206, 634] width 92 height 16
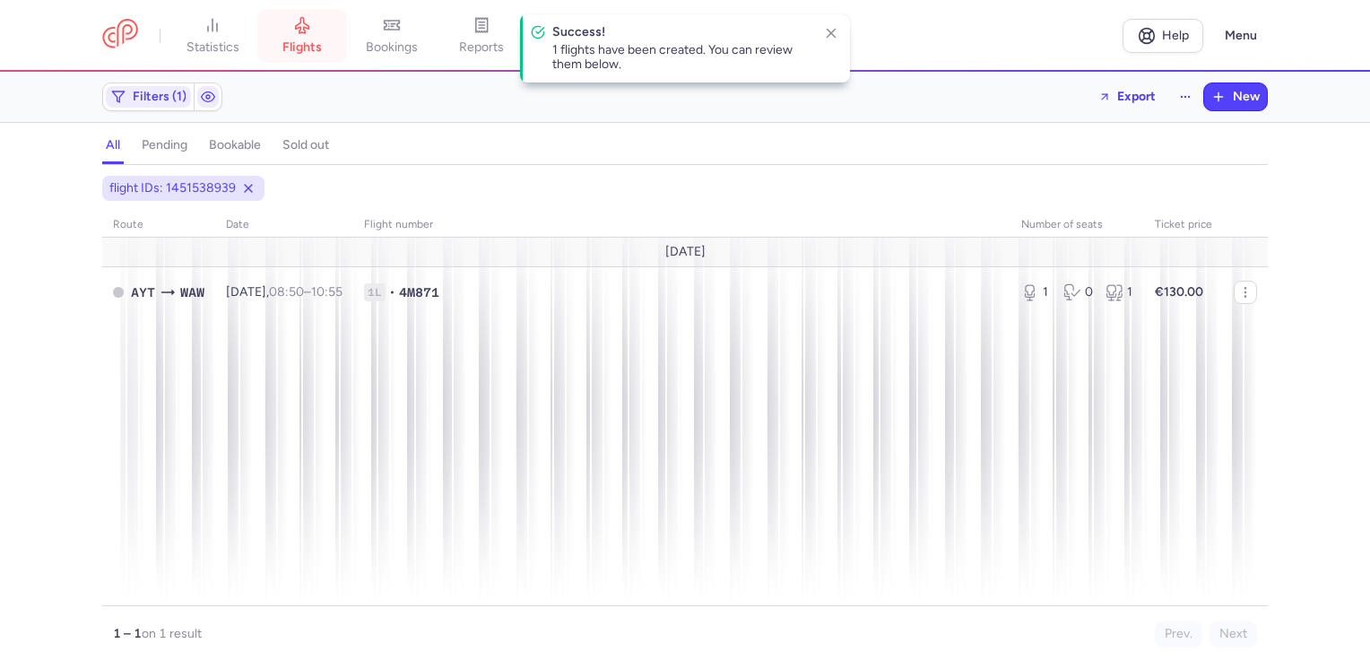
click at [301, 37] on link "flights" at bounding box center [302, 35] width 90 height 39
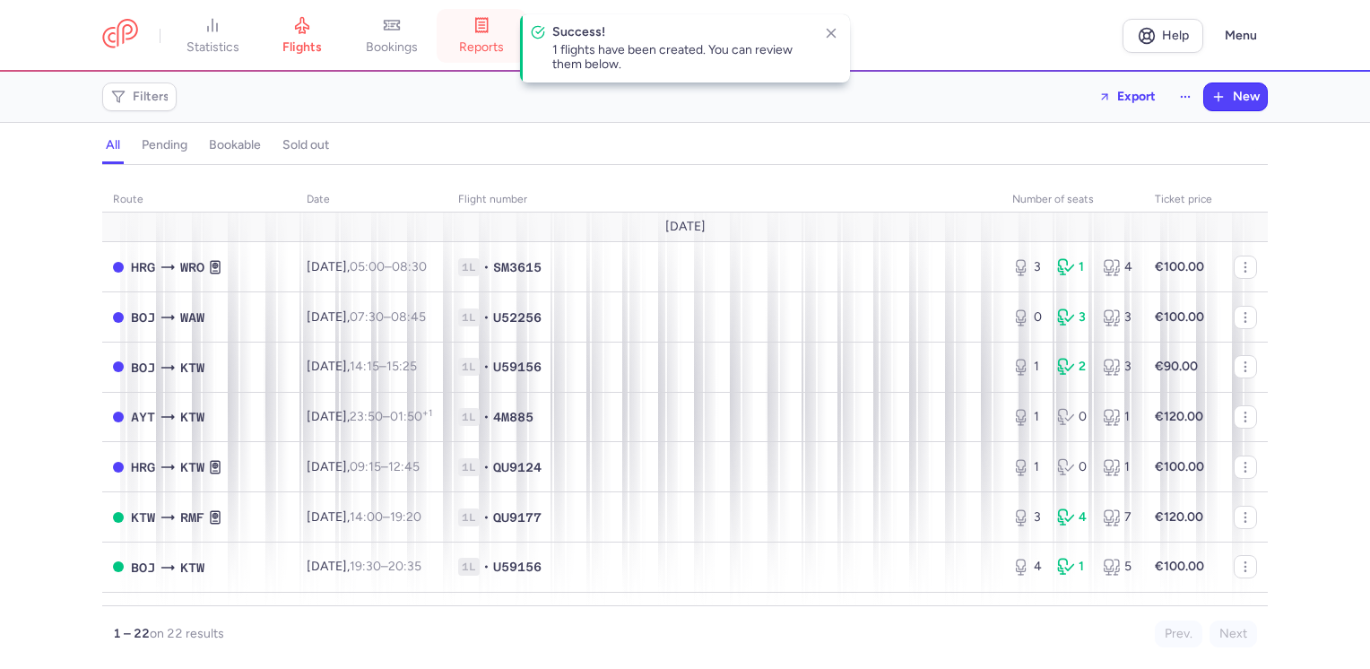
drag, startPoint x: 489, startPoint y: 39, endPoint x: 601, endPoint y: 148, distance: 156.6
click at [490, 39] on span "reports" at bounding box center [481, 47] width 45 height 16
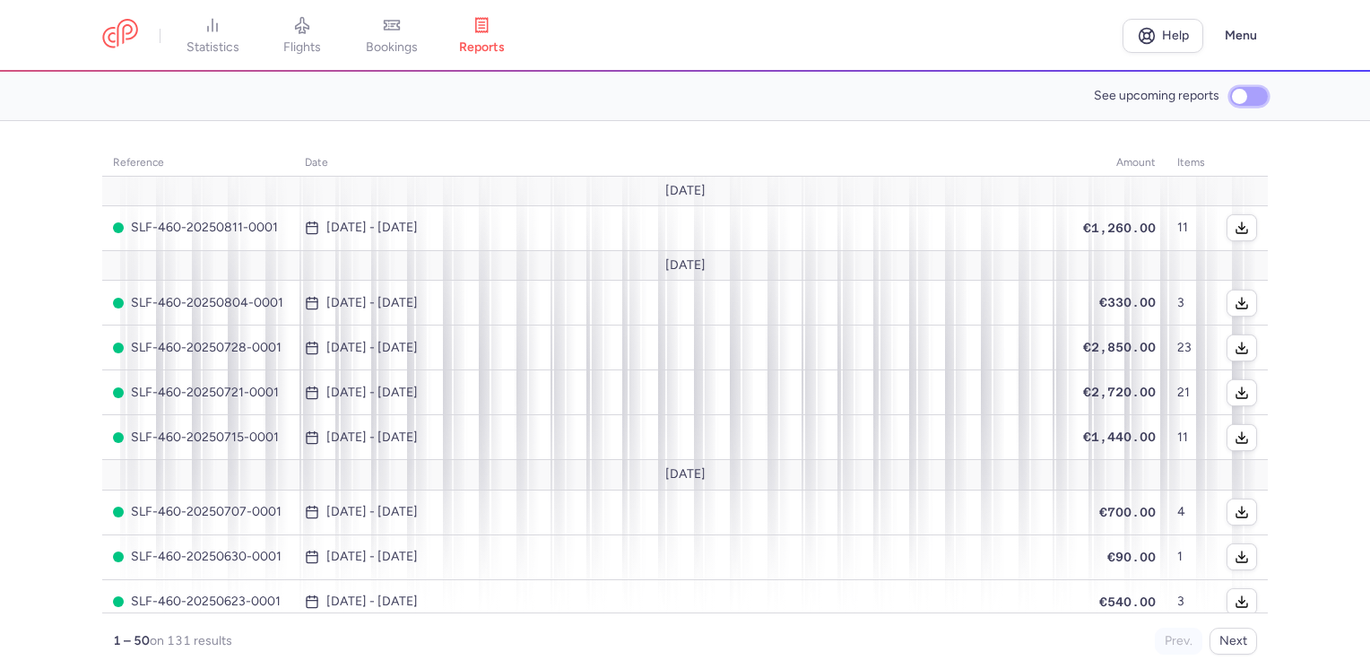
click at [1248, 96] on input "See upcoming reports" at bounding box center [1249, 96] width 38 height 19
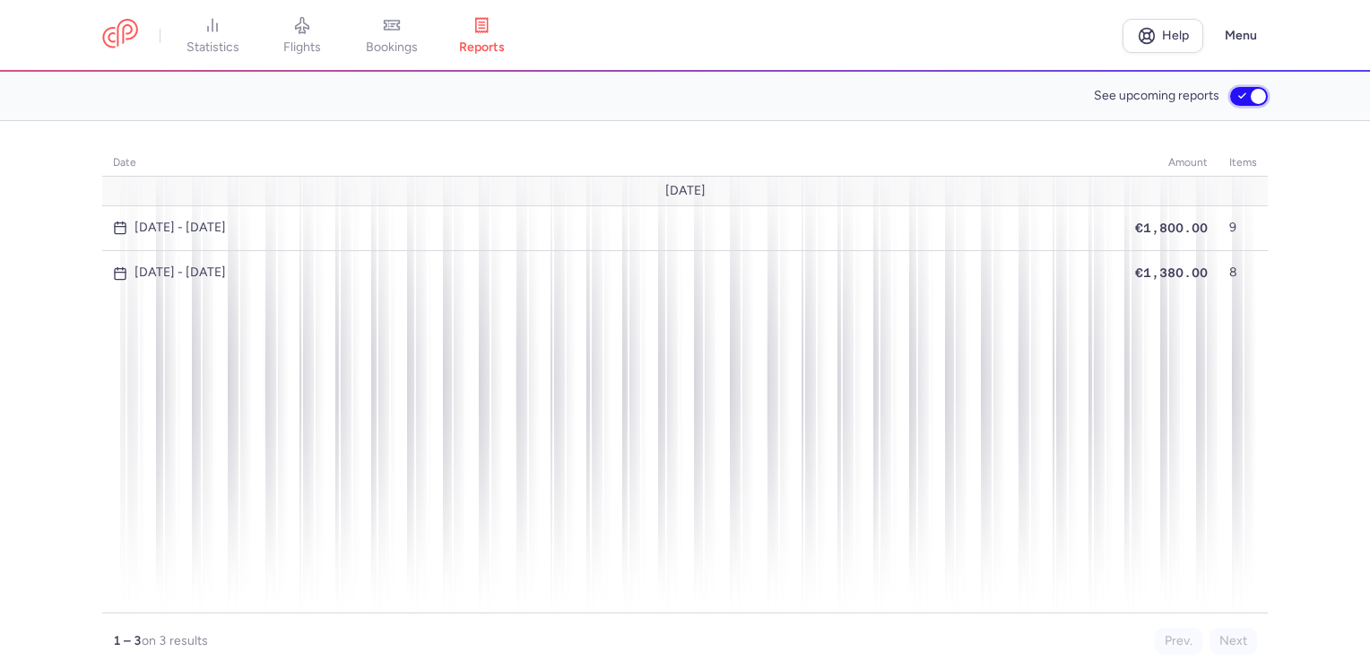
click at [1253, 95] on input "See upcoming reports" at bounding box center [1249, 96] width 38 height 19
checkbox input "false"
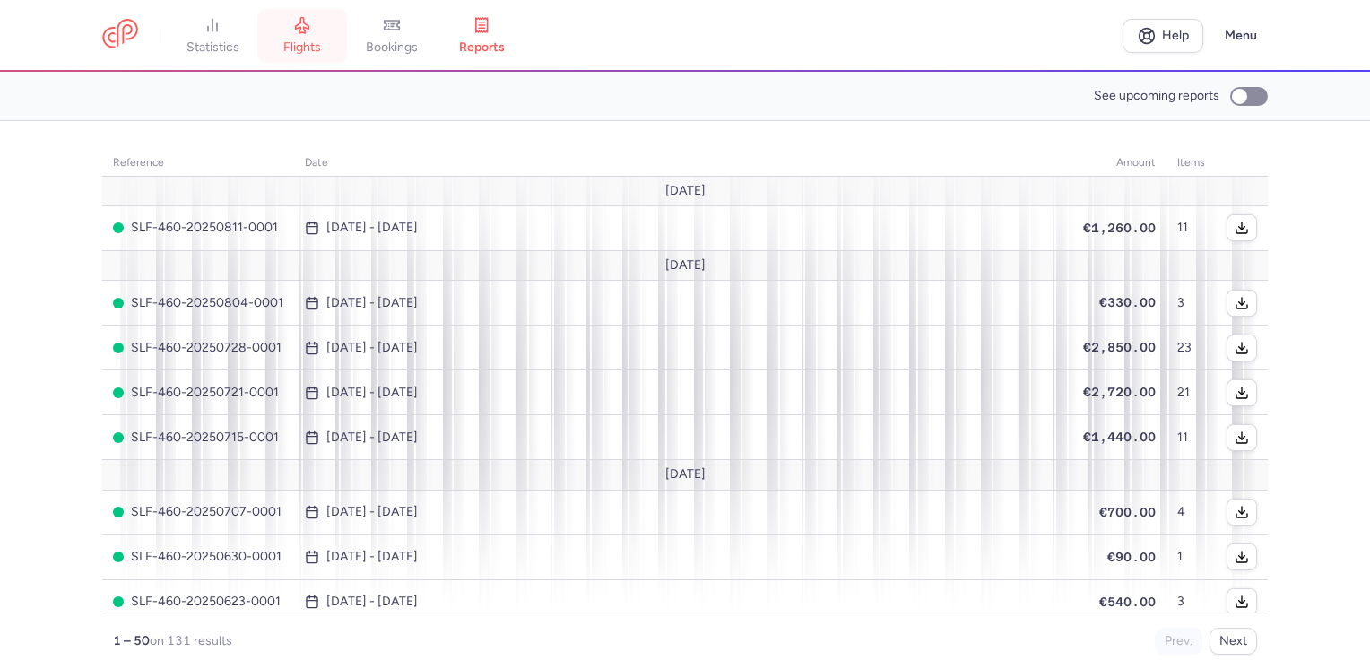
click at [312, 35] on link "flights" at bounding box center [302, 35] width 90 height 39
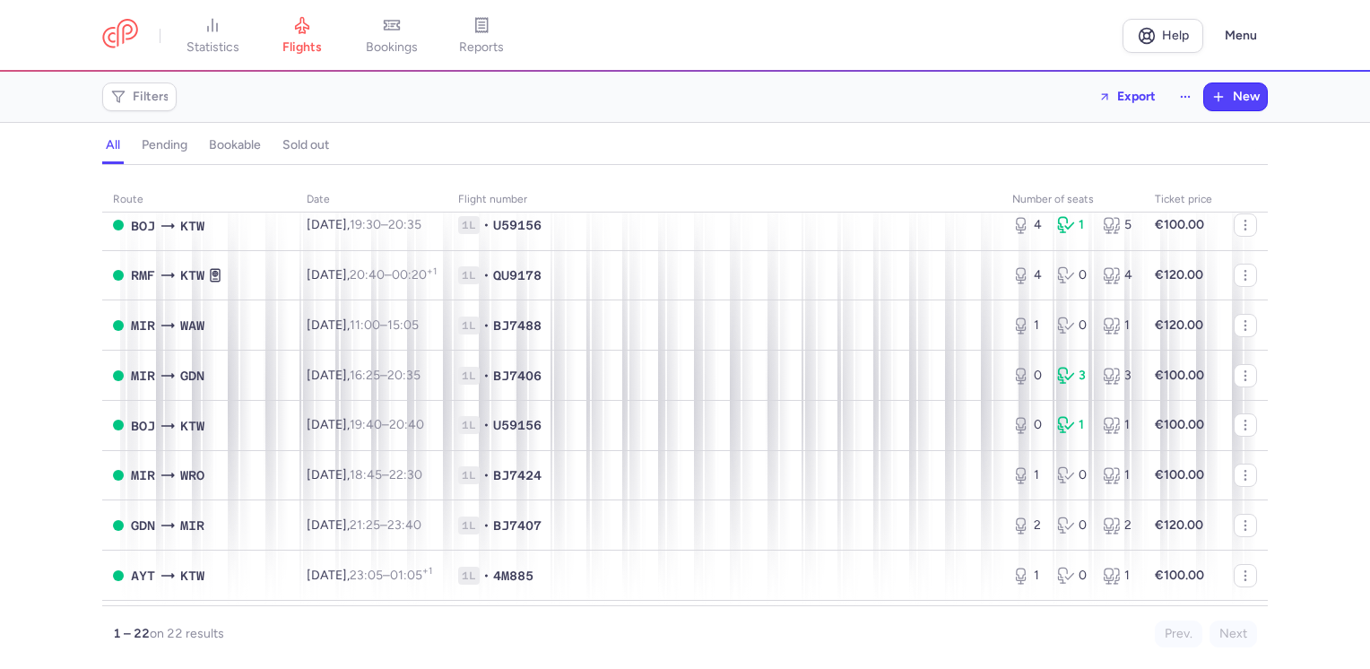
scroll to position [359, 0]
